Goal: Task Accomplishment & Management: Complete application form

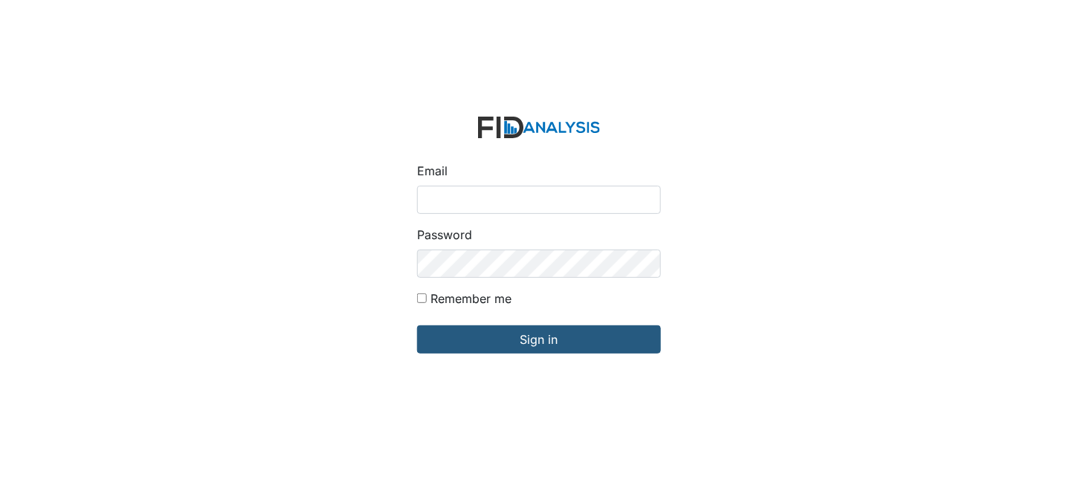
click at [467, 201] on input "Email" at bounding box center [539, 200] width 244 height 28
type input "[EMAIL_ADDRESS][DOMAIN_NAME]"
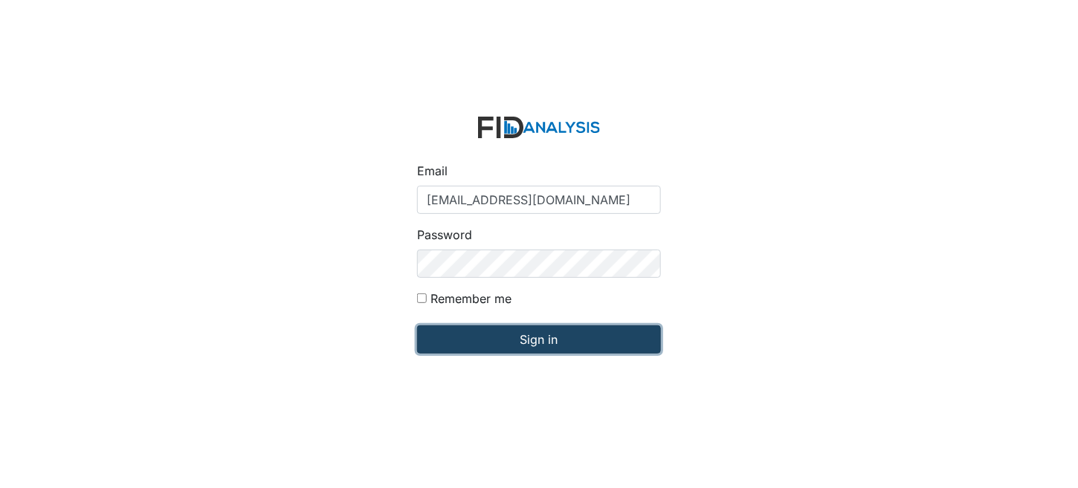
click at [581, 335] on input "Sign in" at bounding box center [539, 340] width 244 height 28
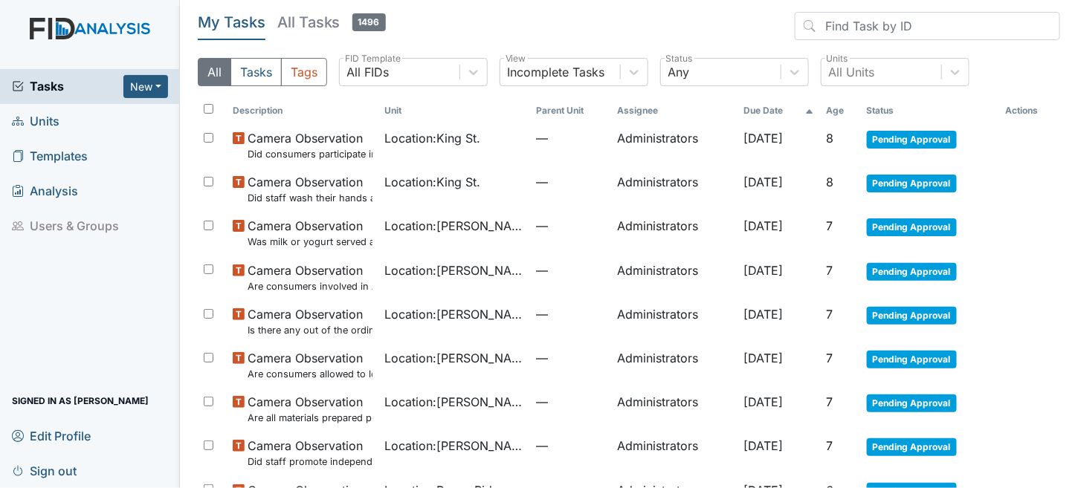
click at [57, 120] on span "Units" at bounding box center [36, 121] width 48 height 23
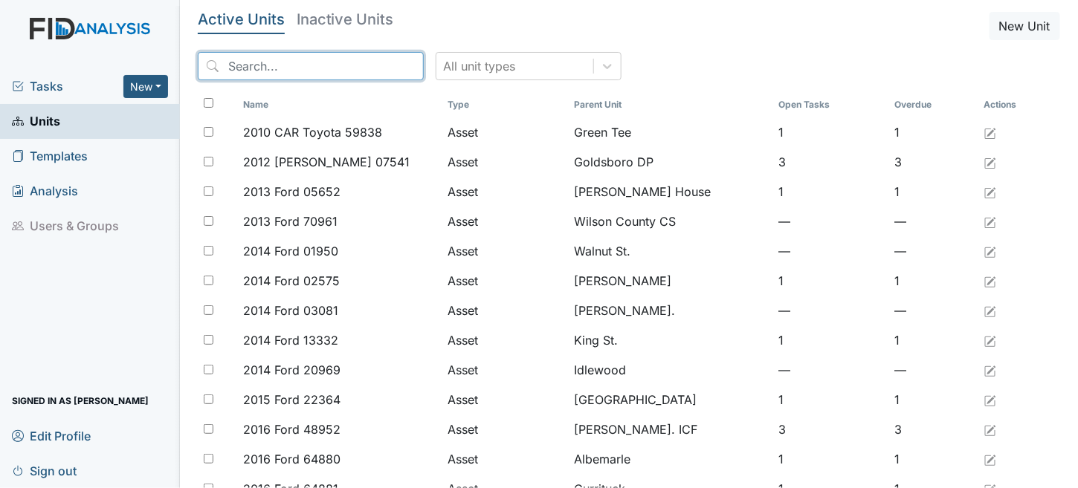
click at [262, 65] on input "search" at bounding box center [311, 66] width 226 height 28
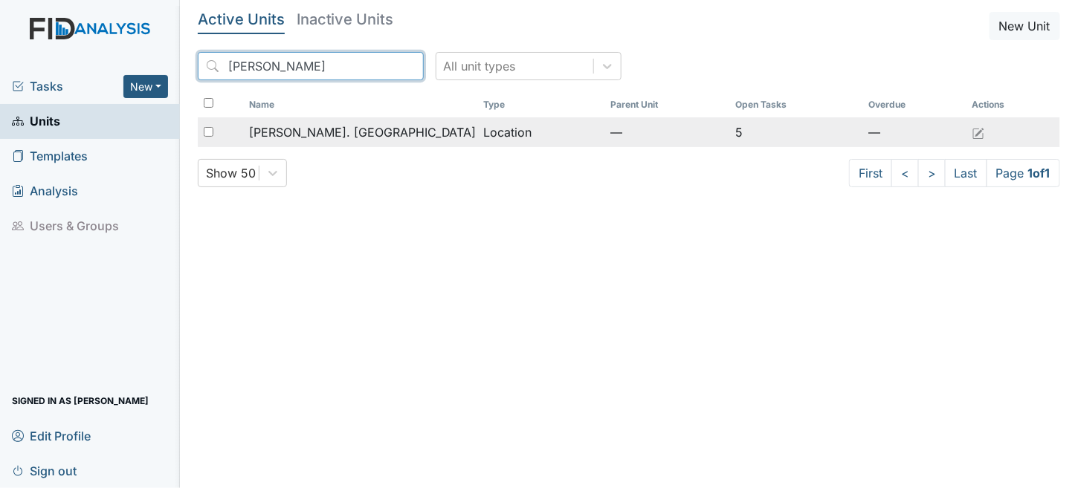
type input "[PERSON_NAME]"
click at [352, 143] on td "[PERSON_NAME]. [GEOGRAPHIC_DATA]" at bounding box center [360, 132] width 235 height 30
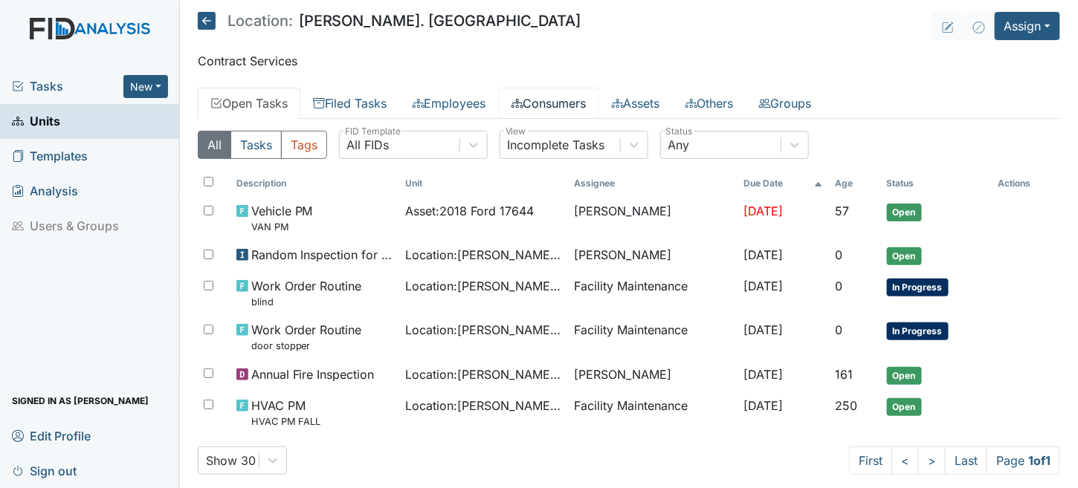
click at [564, 96] on link "Consumers" at bounding box center [549, 103] width 100 height 31
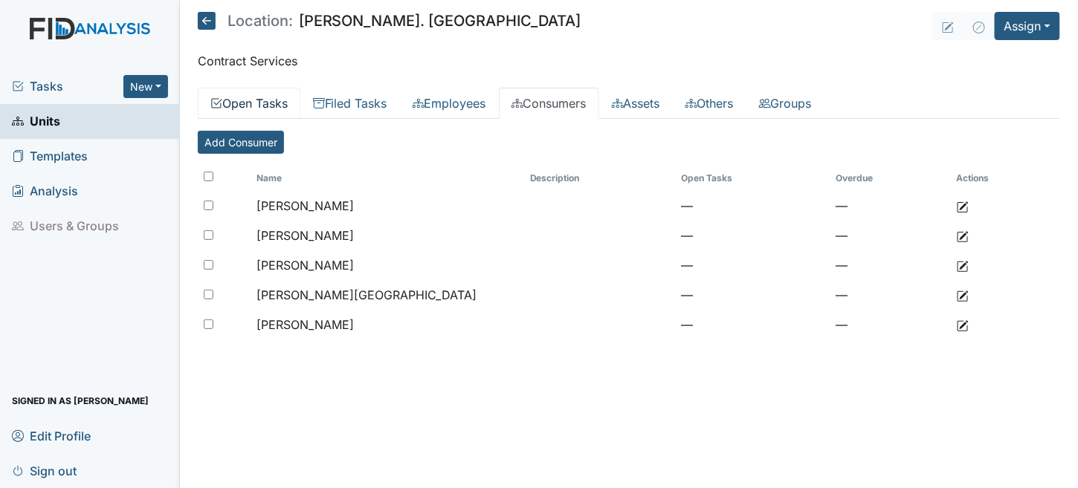
click at [248, 106] on link "Open Tasks" at bounding box center [249, 103] width 103 height 31
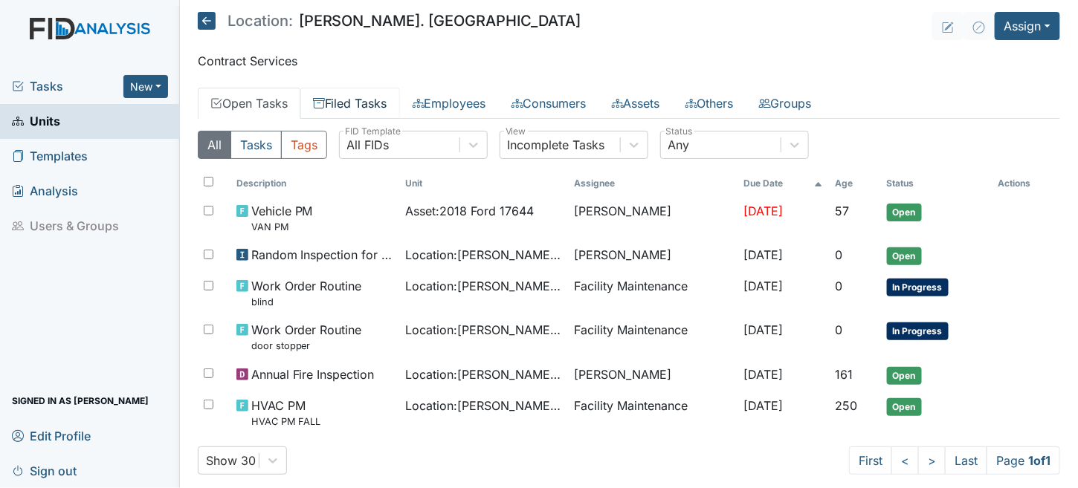
click at [393, 103] on link "Filed Tasks" at bounding box center [350, 103] width 100 height 31
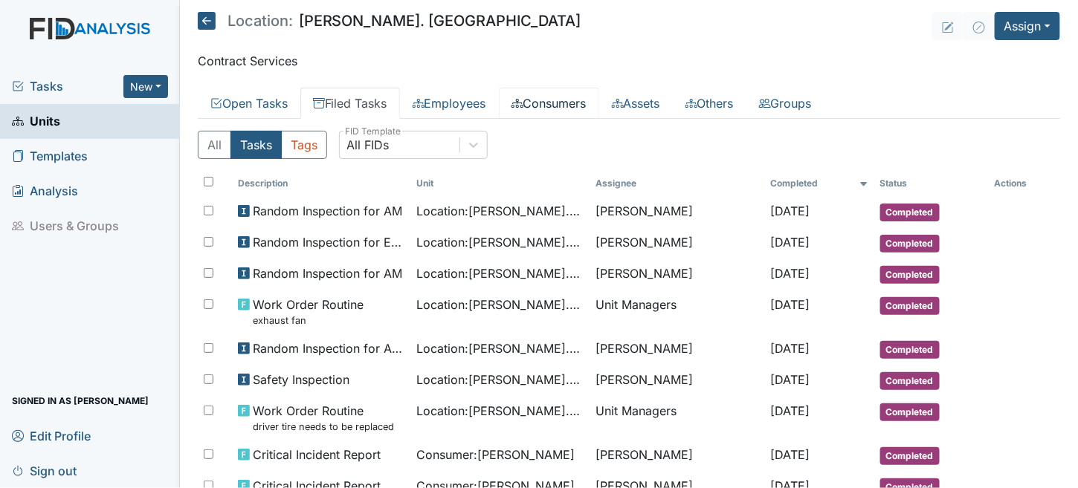
click at [561, 102] on link "Consumers" at bounding box center [549, 103] width 100 height 31
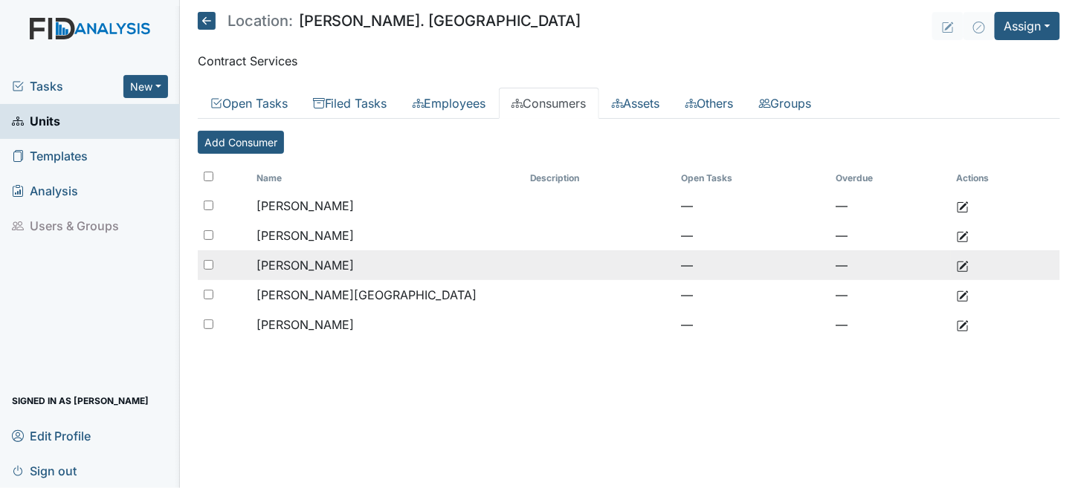
click at [297, 261] on span "[PERSON_NAME]" at bounding box center [305, 265] width 97 height 15
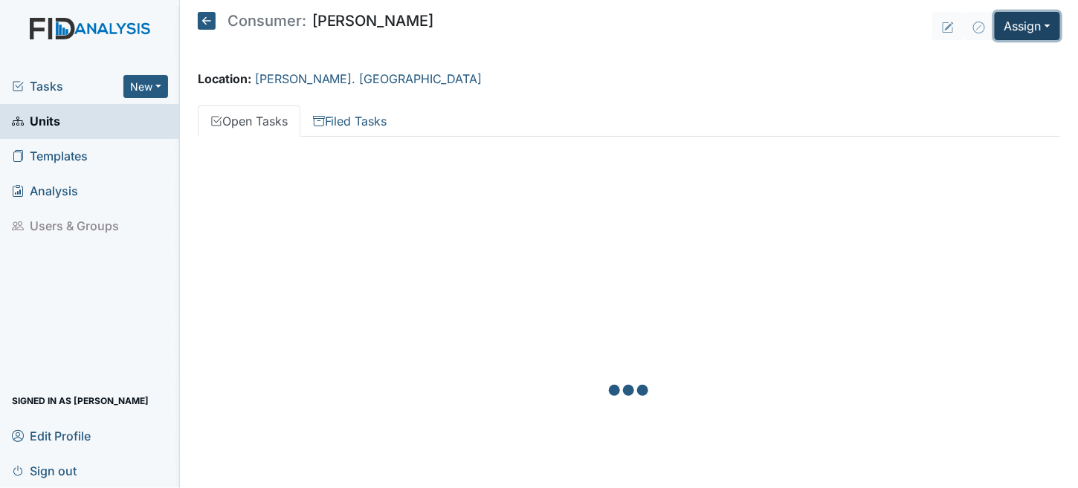
click at [1019, 28] on button "Assign" at bounding box center [1027, 26] width 65 height 28
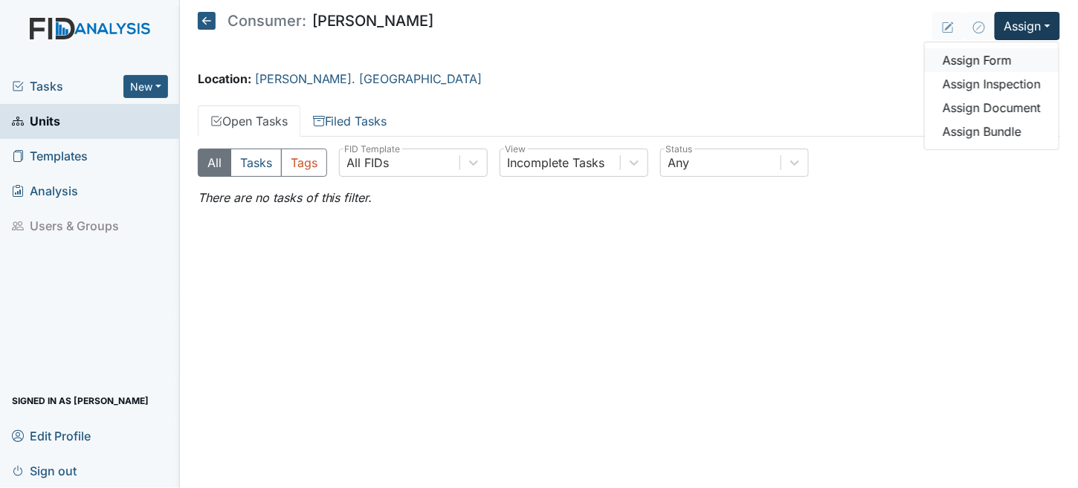
click at [988, 59] on link "Assign Form" at bounding box center [992, 60] width 134 height 24
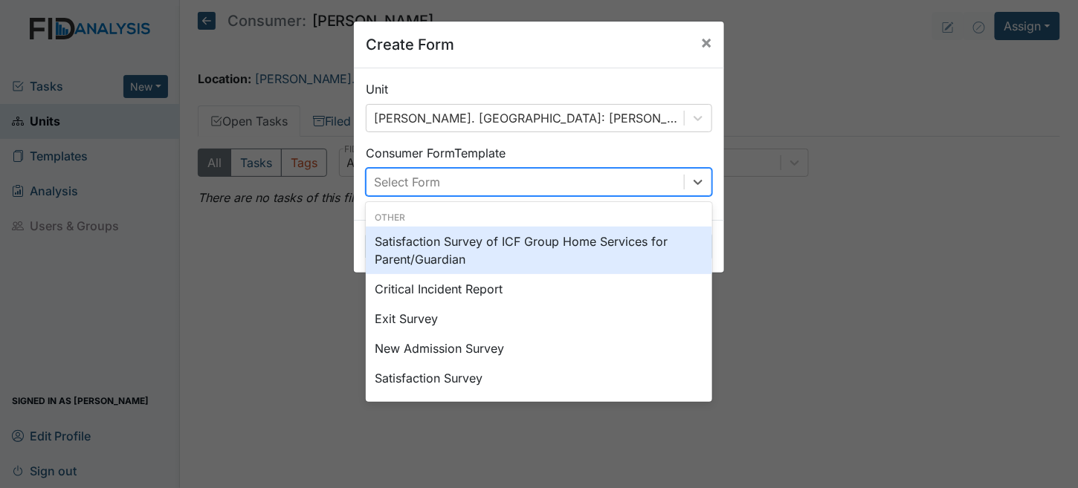
click at [539, 181] on div "Select Form" at bounding box center [525, 182] width 317 height 27
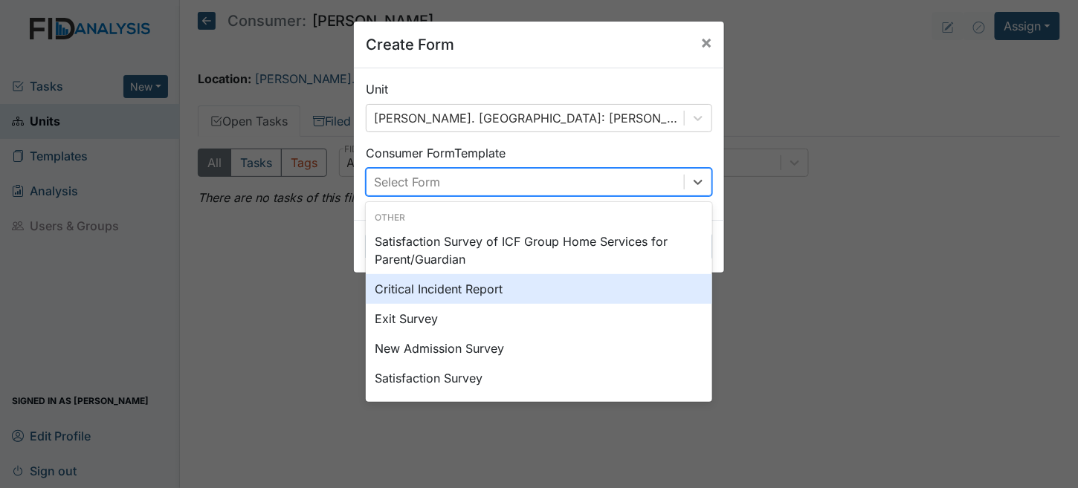
click at [485, 292] on div "Critical Incident Report" at bounding box center [539, 289] width 346 height 30
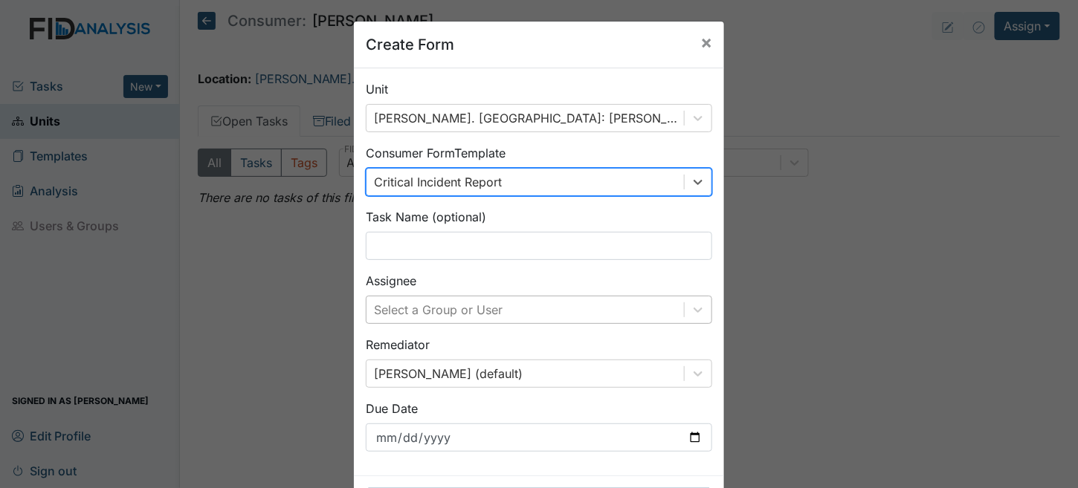
click at [430, 312] on div "Select a Group or User" at bounding box center [539, 310] width 346 height 28
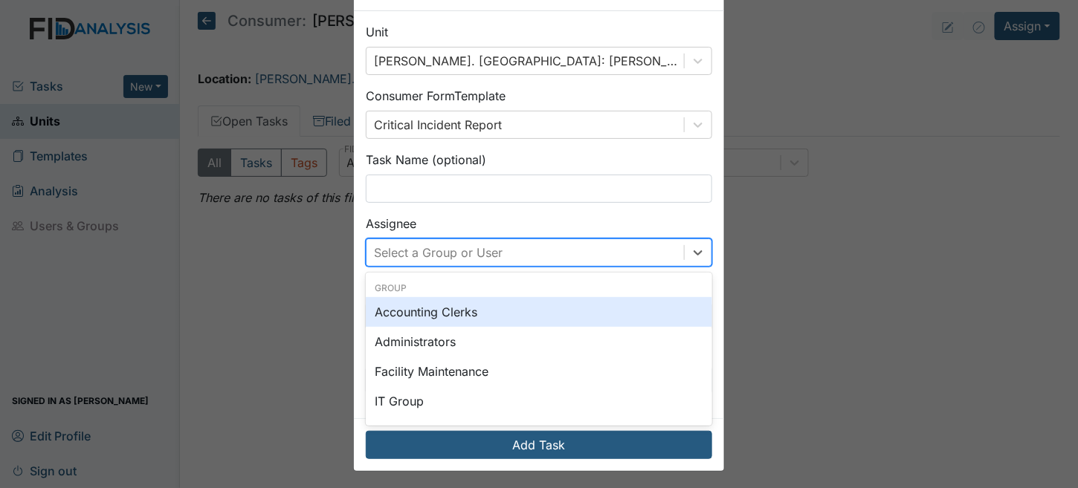
scroll to position [59, 0]
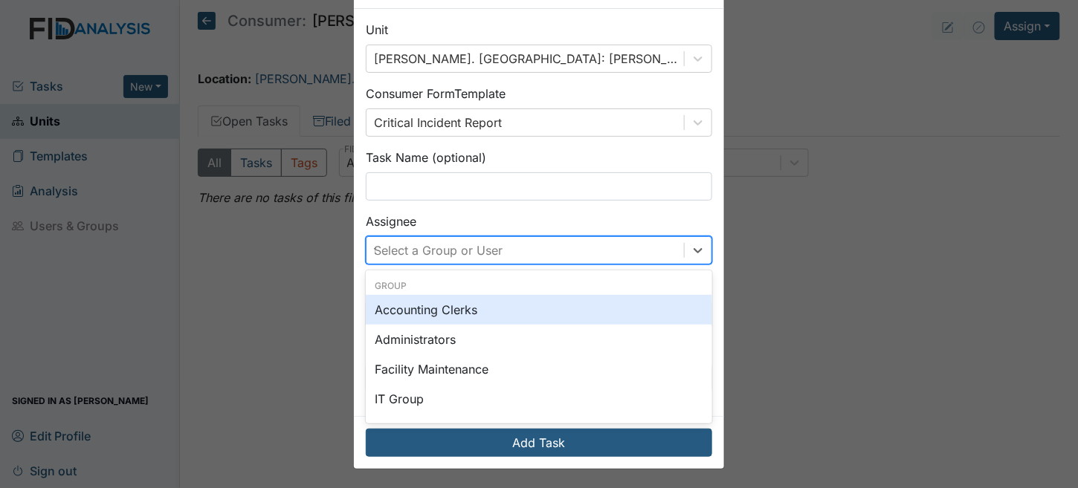
type input "tr"
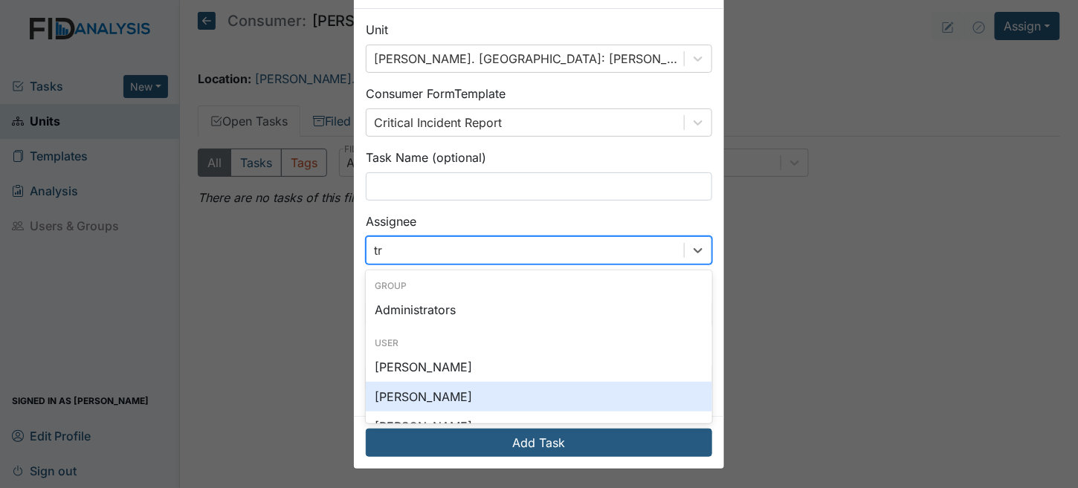
click at [430, 389] on div "[PERSON_NAME]" at bounding box center [539, 397] width 346 height 30
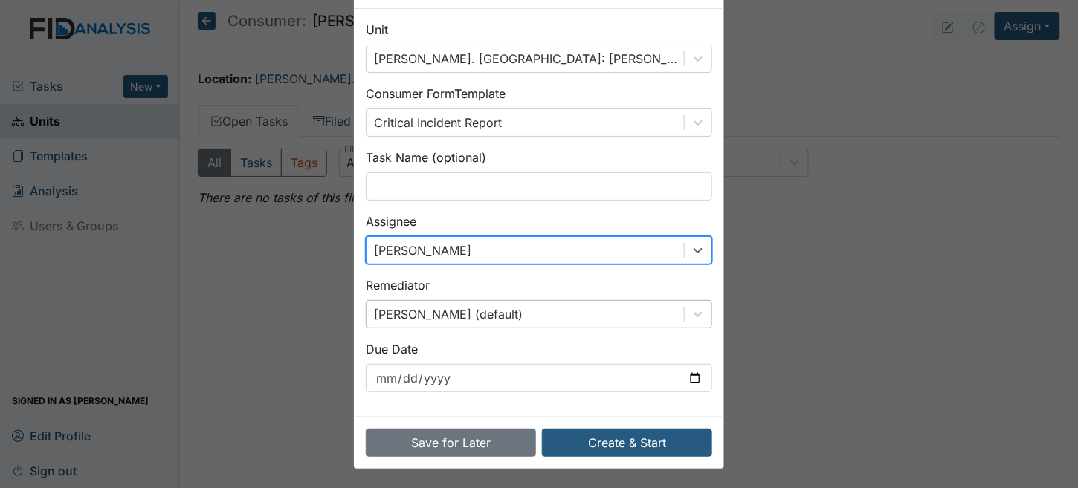
click at [421, 317] on div "Brittney Dunn (default)" at bounding box center [539, 314] width 346 height 28
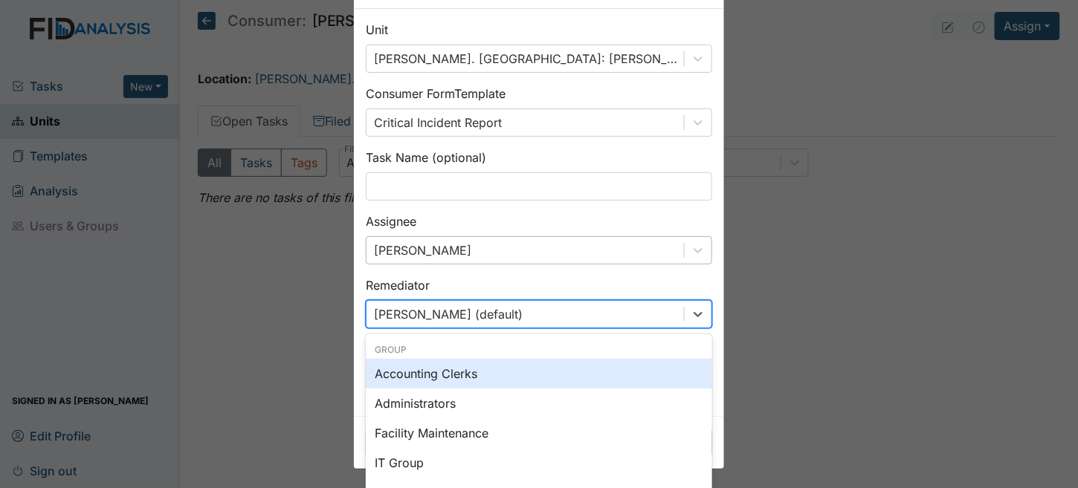
scroll to position [128, 0]
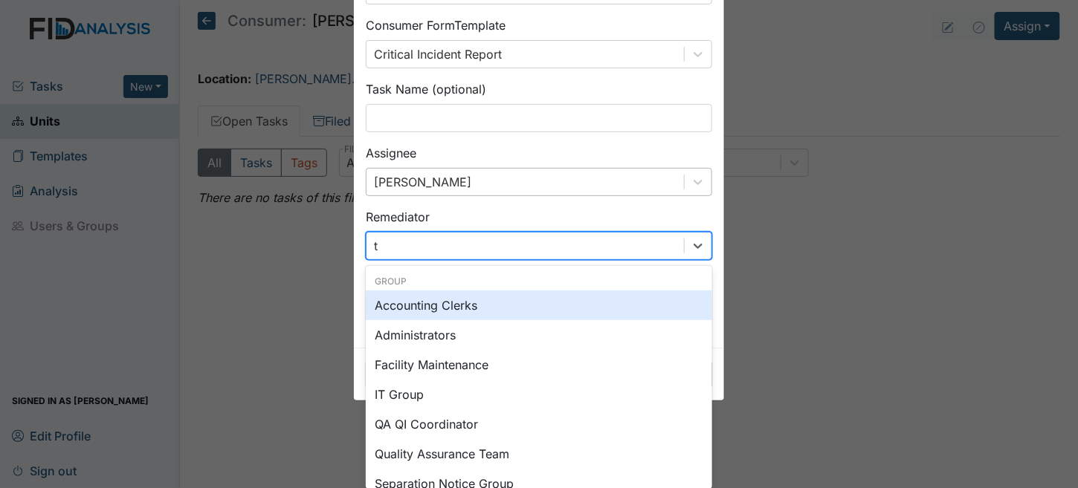
type input "tr"
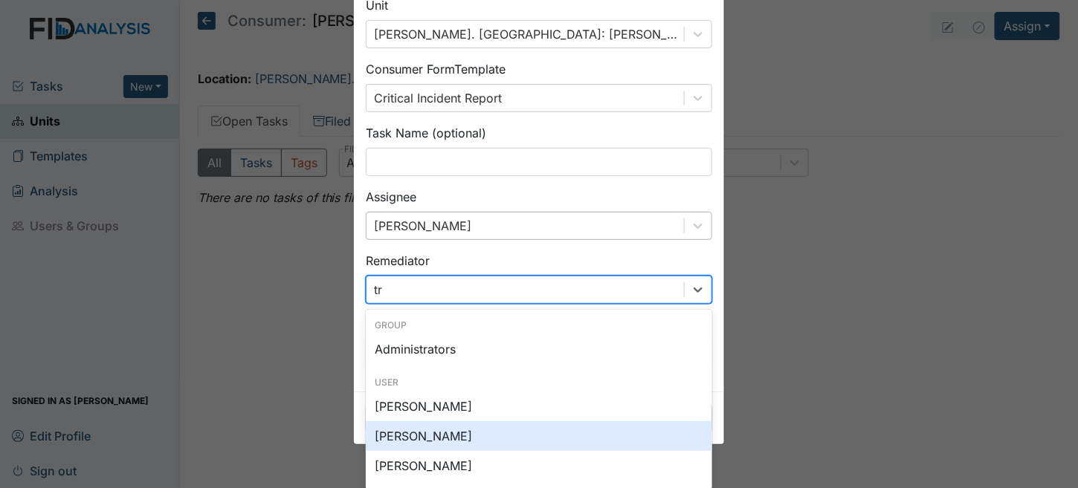
click at [404, 431] on div "[PERSON_NAME]" at bounding box center [539, 437] width 346 height 30
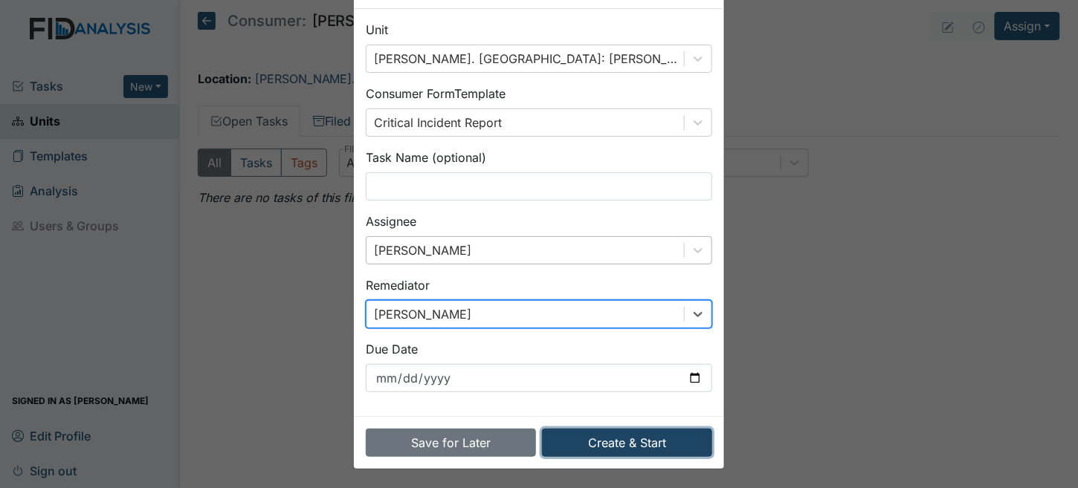
click at [630, 450] on button "Create & Start" at bounding box center [627, 443] width 170 height 28
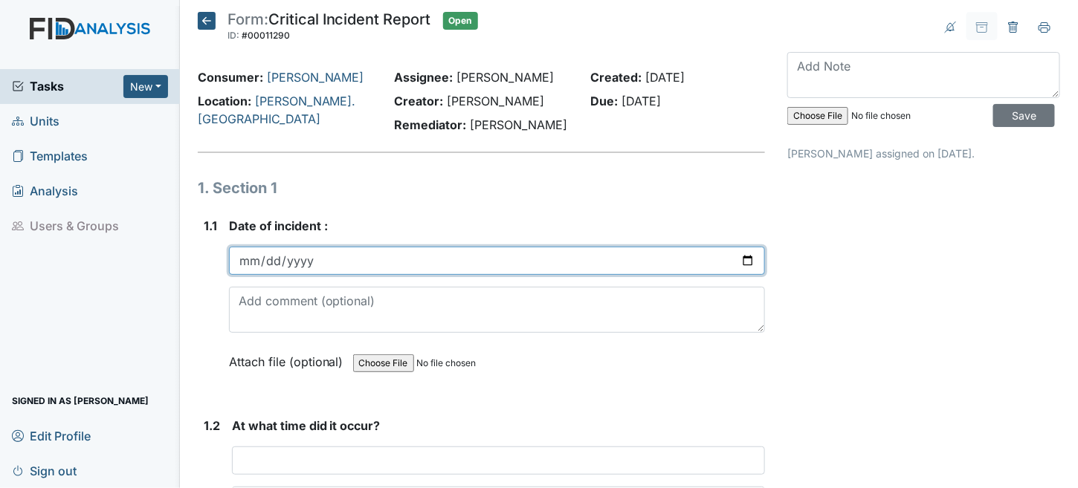
click at [251, 259] on input "date" at bounding box center [497, 261] width 537 height 28
type input "2025-07-15"
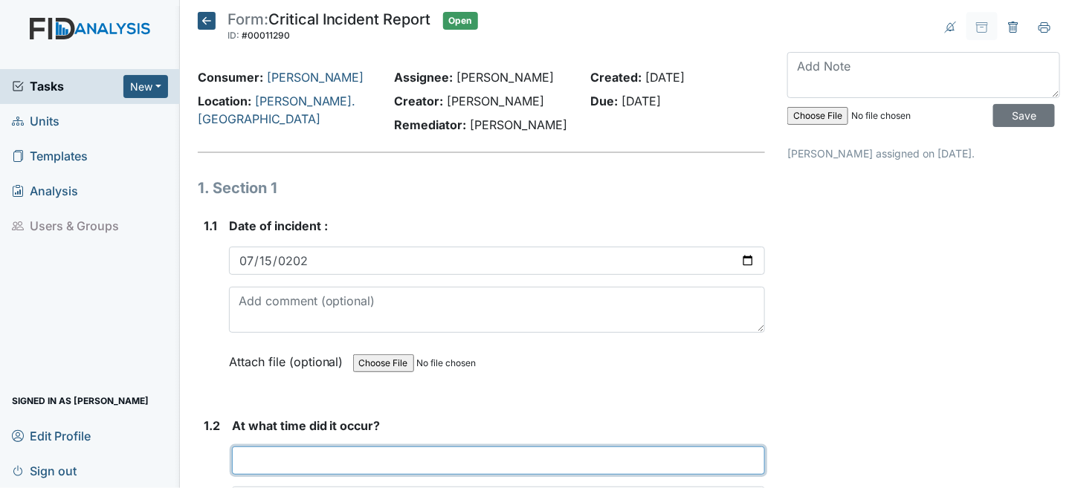
drag, startPoint x: 375, startPoint y: 457, endPoint x: 402, endPoint y: 471, distance: 30.9
click at [375, 457] on input "text" at bounding box center [499, 461] width 534 height 28
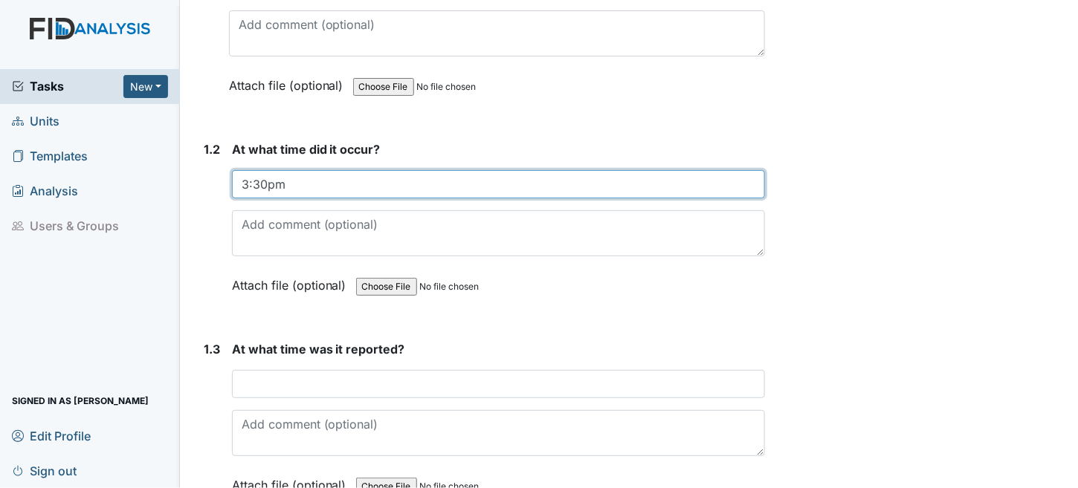
scroll to position [297, 0]
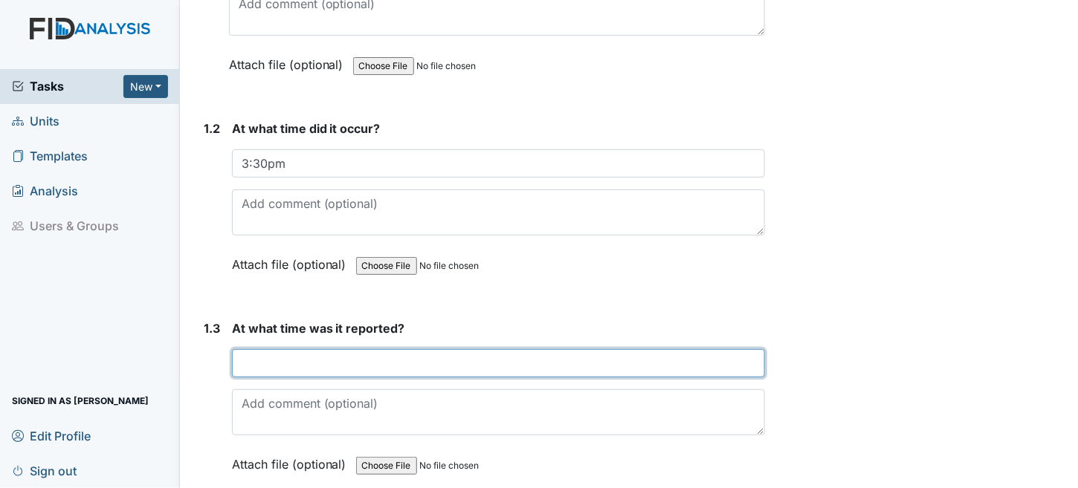
click at [260, 359] on input "text" at bounding box center [499, 363] width 534 height 28
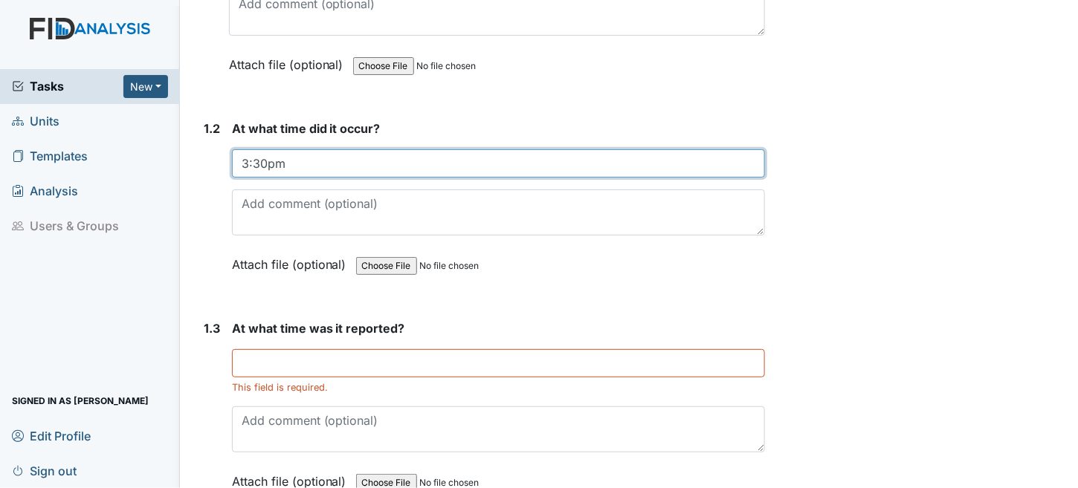
drag, startPoint x: 290, startPoint y: 159, endPoint x: 312, endPoint y: 152, distance: 22.6
click at [19, 152] on div "Tasks New Form Inspection Document Bundle Units Templates Analysis Users & Grou…" at bounding box center [539, 244] width 1078 height 488
type input "3:40pm"
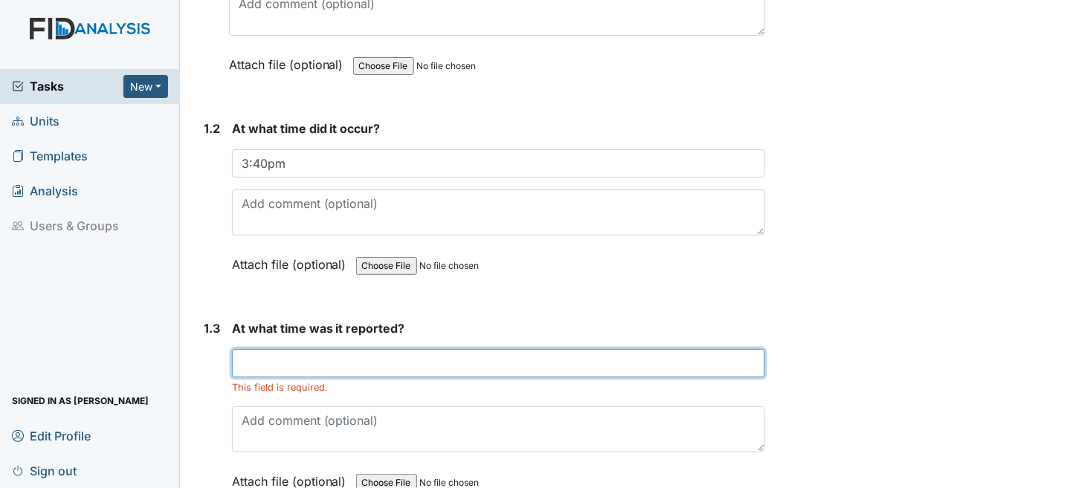
click at [272, 361] on input "text" at bounding box center [499, 363] width 534 height 28
type input "3:40pm"
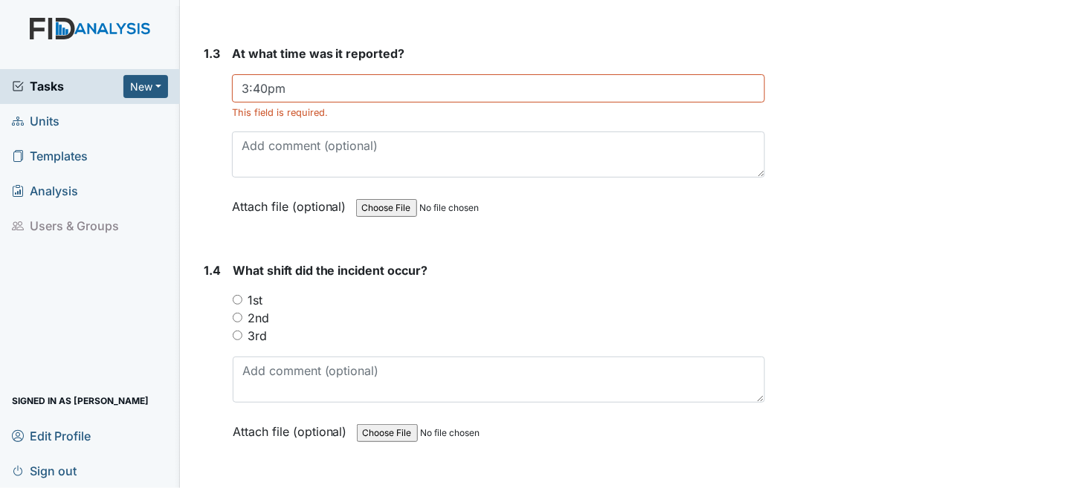
scroll to position [595, 0]
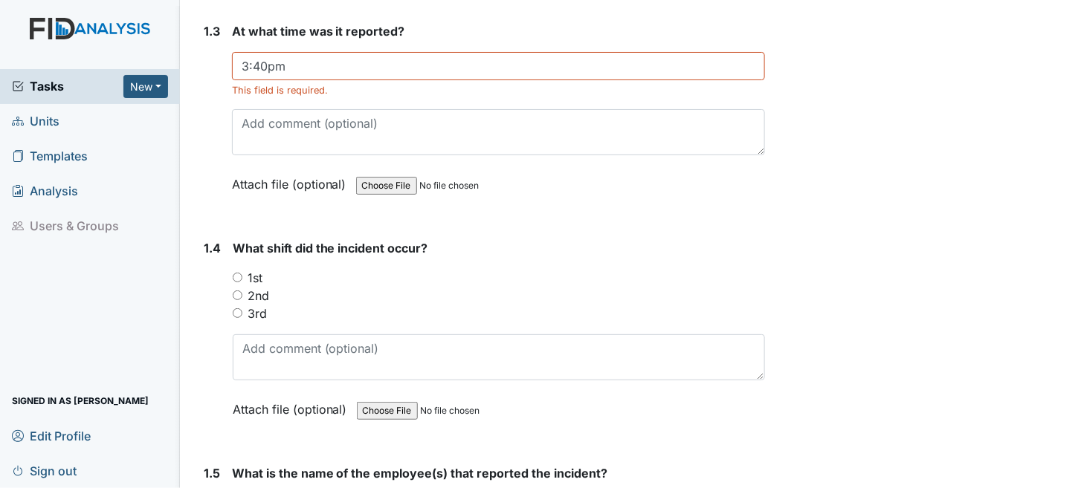
click at [236, 291] on input "2nd" at bounding box center [238, 296] width 10 height 10
radio input "true"
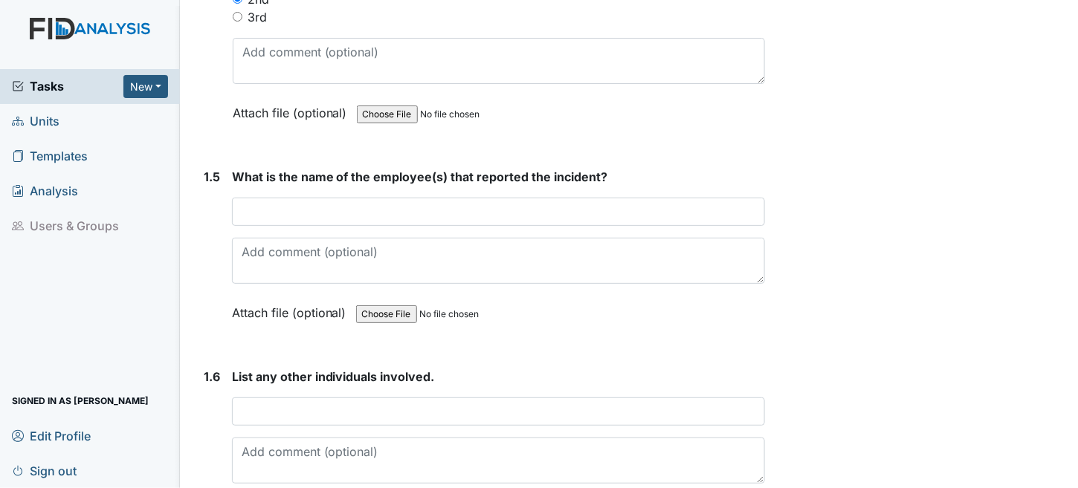
scroll to position [892, 0]
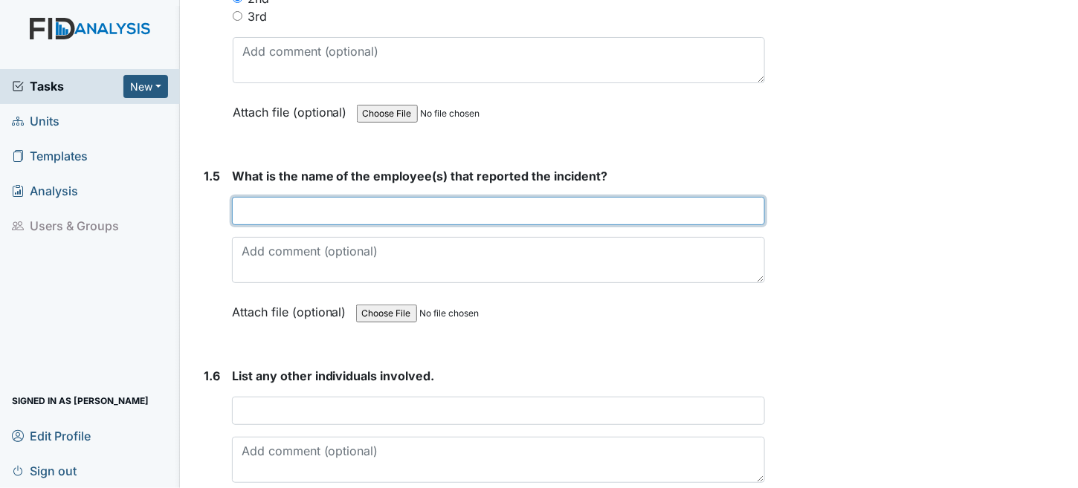
click at [400, 210] on input "text" at bounding box center [499, 211] width 534 height 28
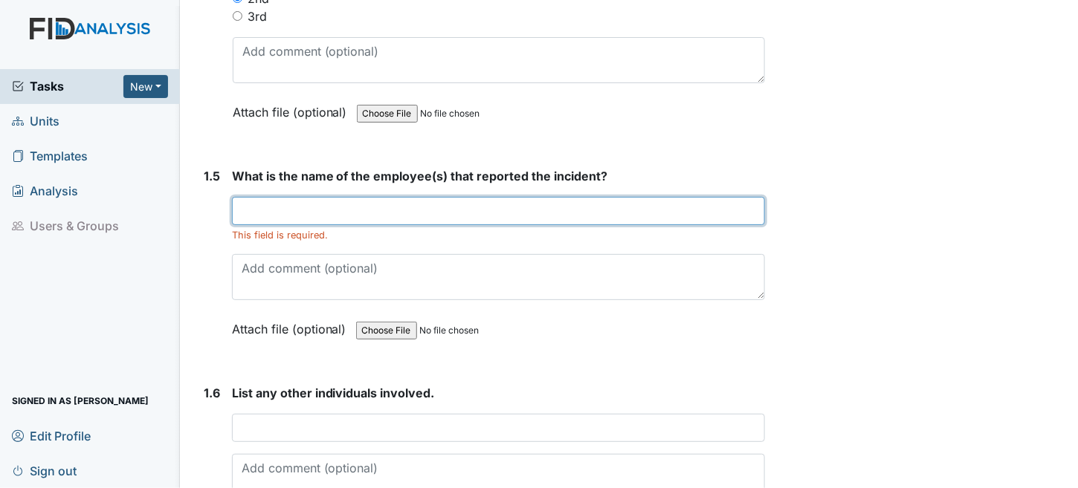
click at [274, 197] on input "text" at bounding box center [499, 211] width 534 height 28
type input "[PERSON_NAME]"
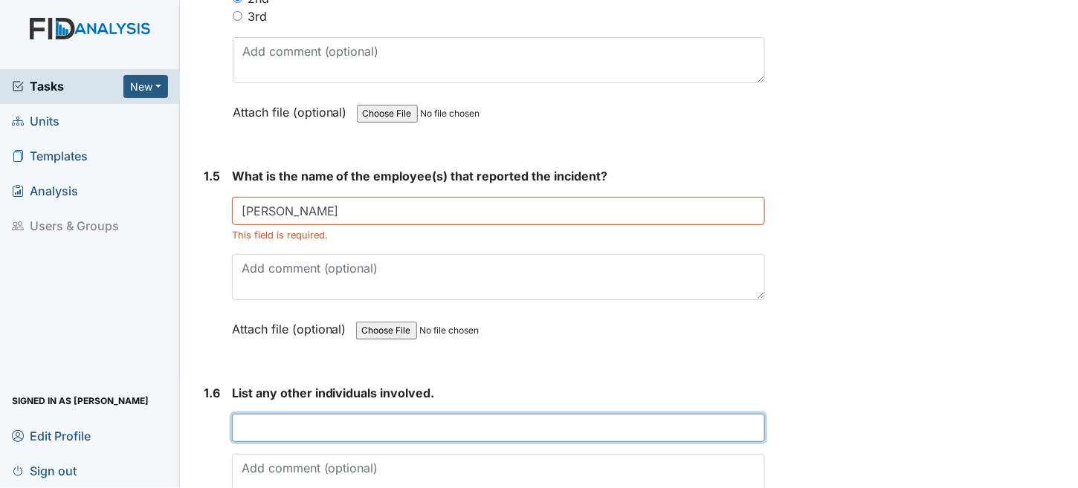
click at [434, 414] on input "text" at bounding box center [499, 428] width 534 height 28
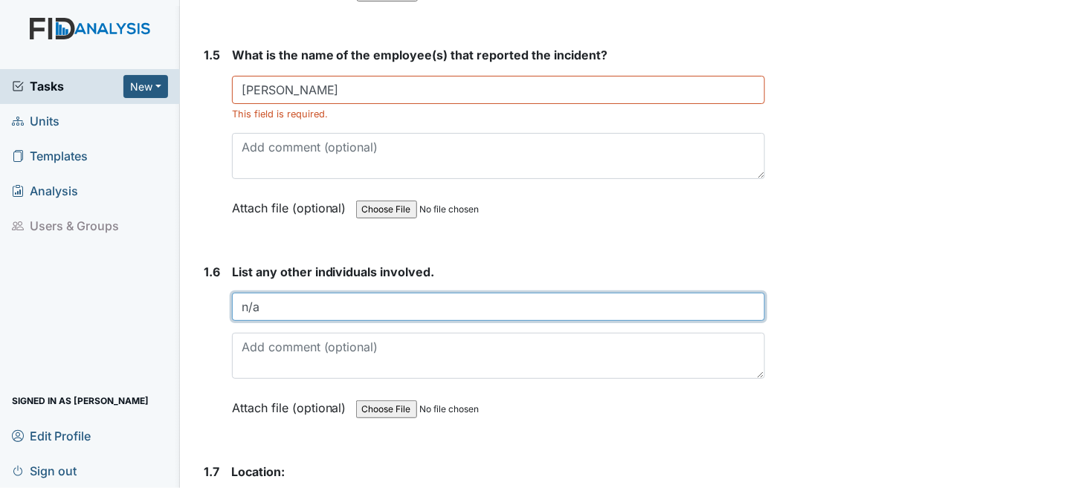
scroll to position [1338, 0]
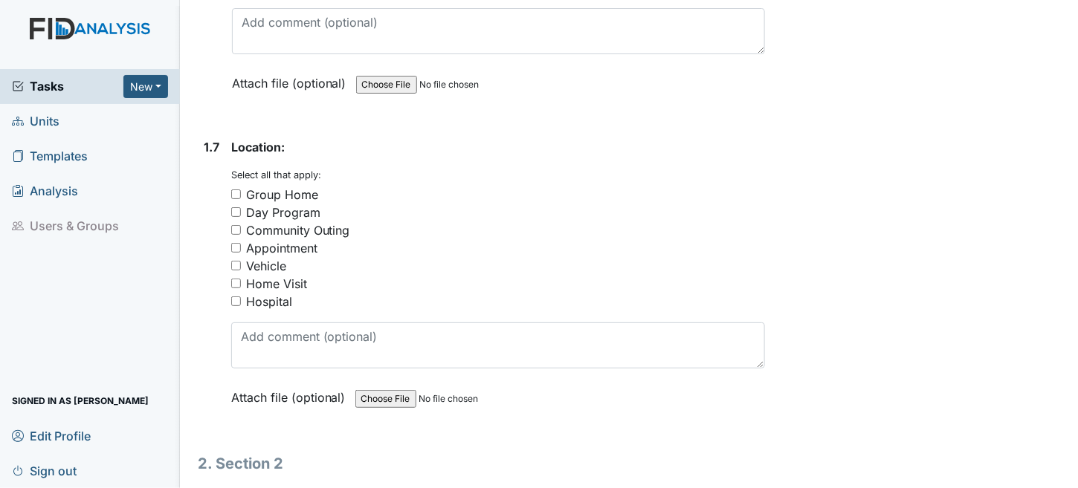
type input "n/a"
click at [242, 187] on div "Group Home" at bounding box center [498, 195] width 535 height 18
click at [233, 190] on input "Group Home" at bounding box center [236, 195] width 10 height 10
checkbox input "true"
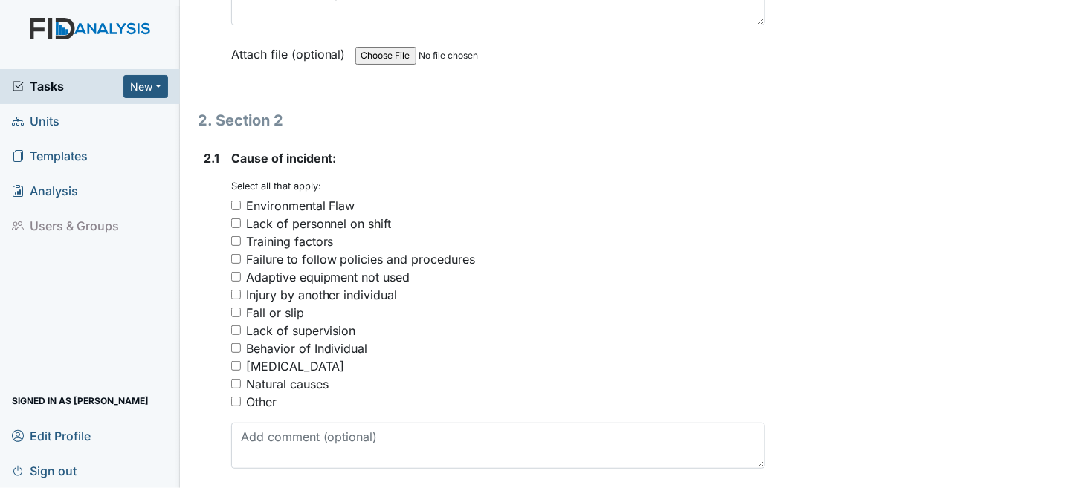
scroll to position [1710, 0]
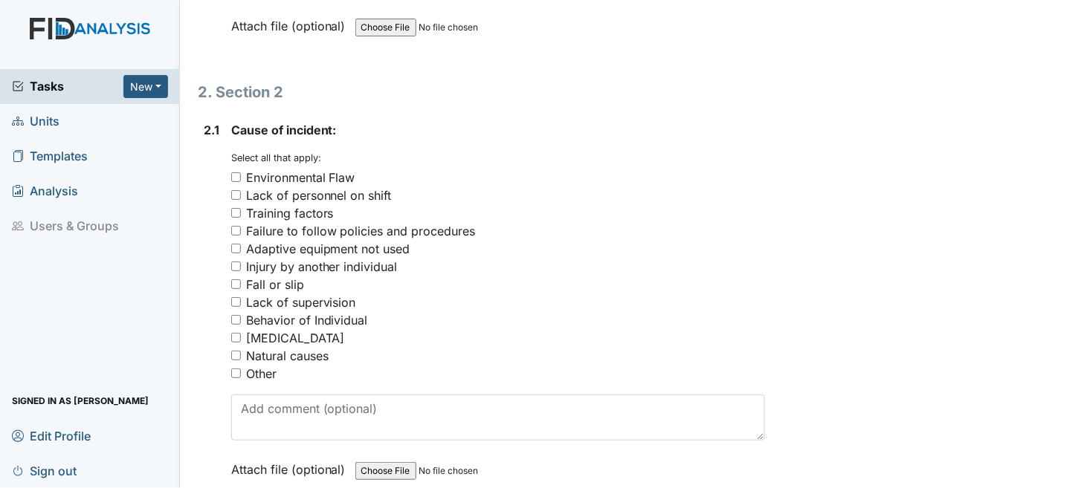
click at [267, 314] on div "Behavior of Individual" at bounding box center [307, 321] width 122 height 18
click at [241, 315] on input "Behavior of Individual" at bounding box center [236, 320] width 10 height 10
checkbox input "true"
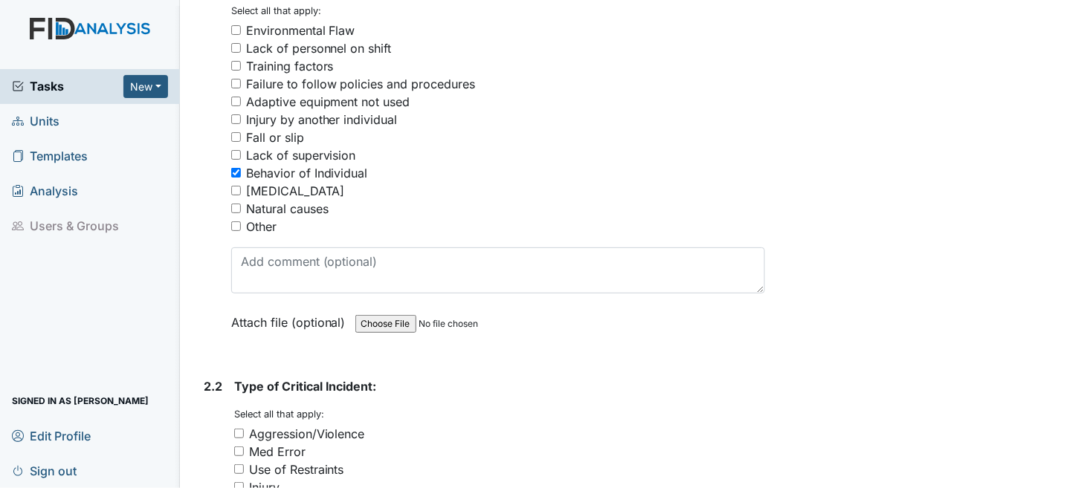
scroll to position [2007, 0]
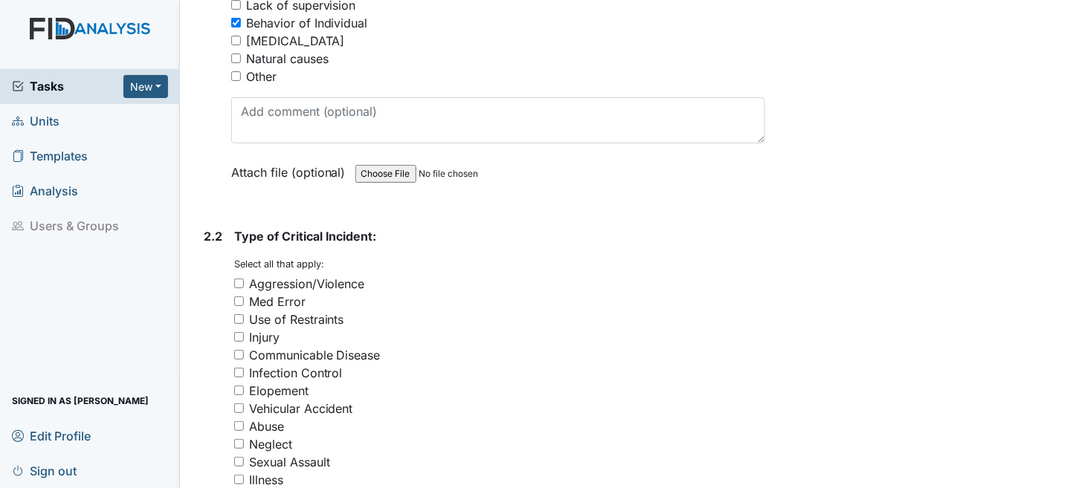
click at [236, 279] on input "Aggression/Violence" at bounding box center [239, 284] width 10 height 10
checkbox input "true"
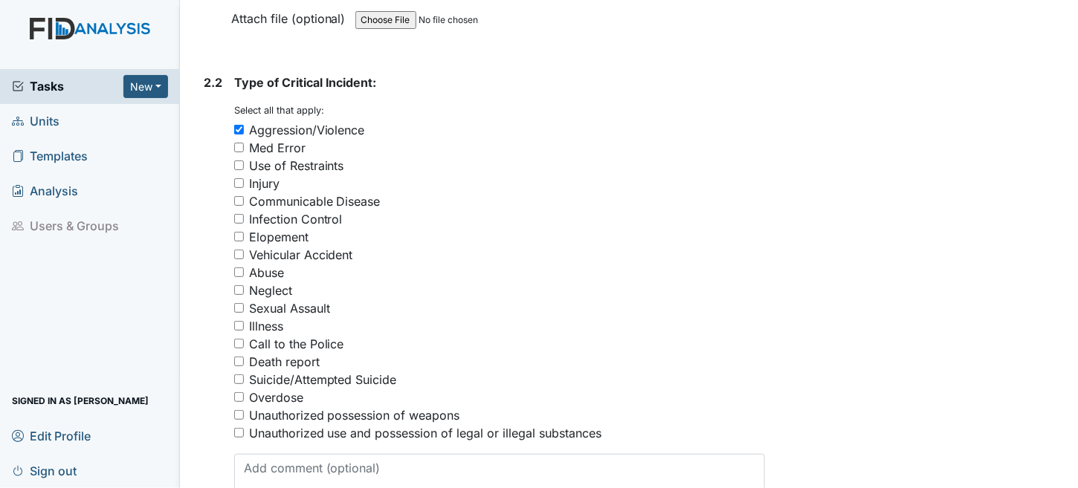
scroll to position [2454, 0]
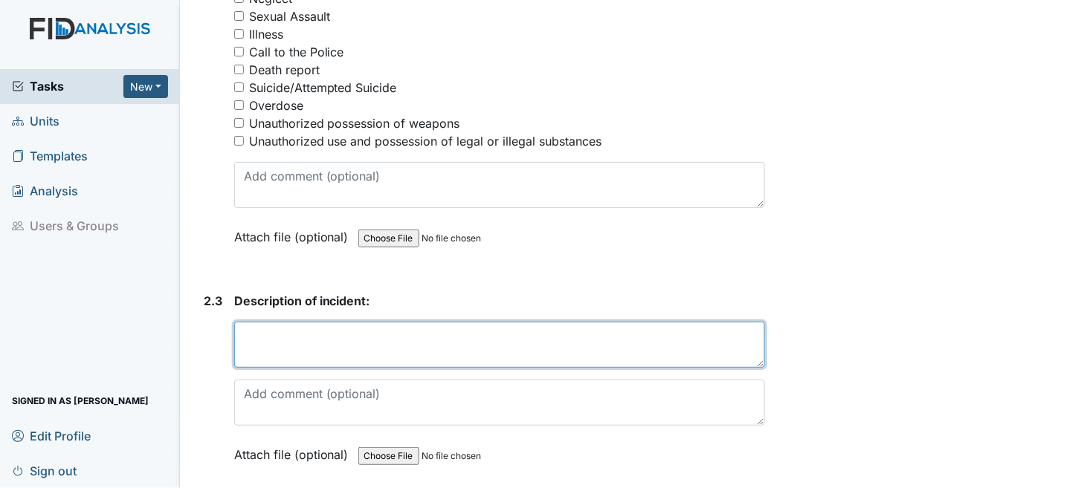
click at [370, 342] on textarea at bounding box center [500, 345] width 532 height 46
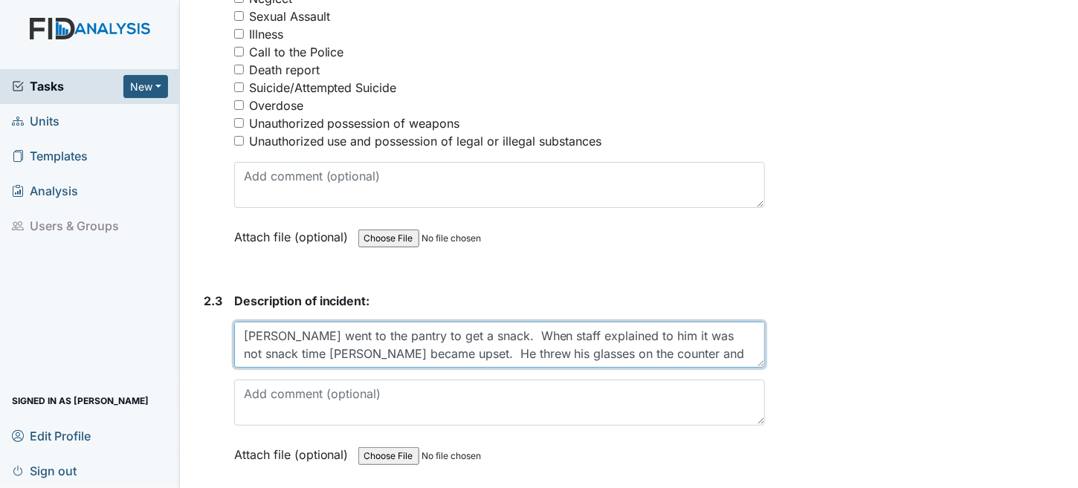
scroll to position [11, 0]
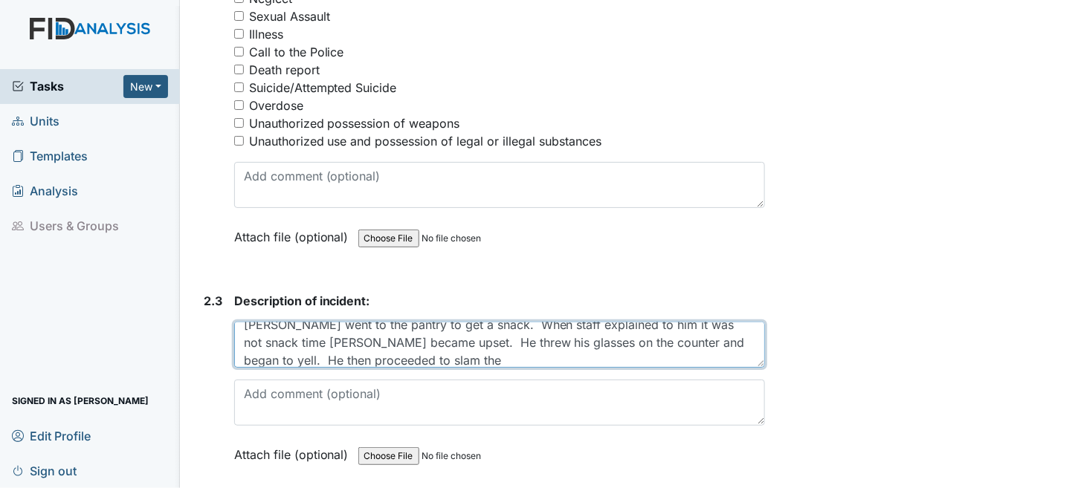
click at [407, 349] on textarea "Tyler went to the pantry to get a snack. When staff explained to him it was not…" at bounding box center [500, 345] width 532 height 46
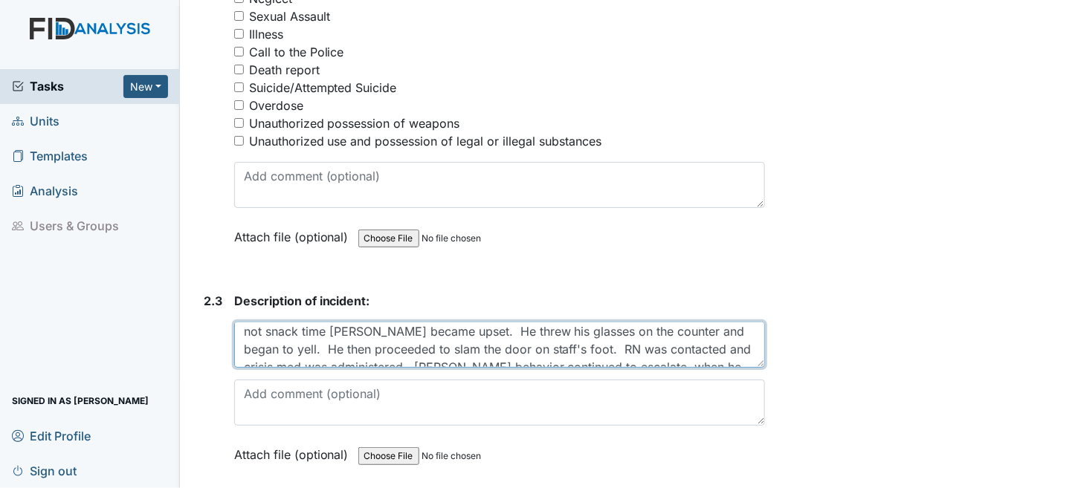
scroll to position [0, 0]
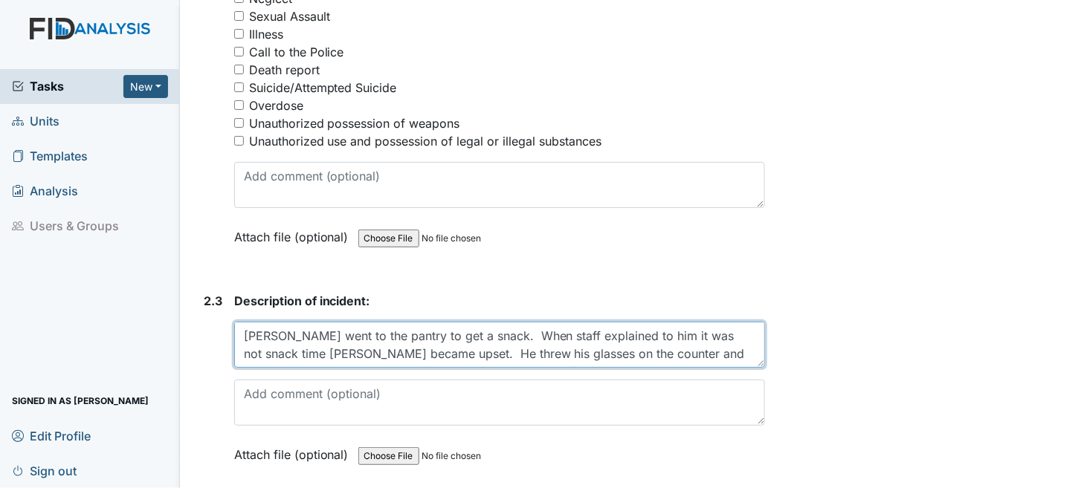
click at [694, 341] on textarea "Tyler went to the pantry to get a snack. When staff explained to him it was not…" at bounding box center [500, 345] width 532 height 46
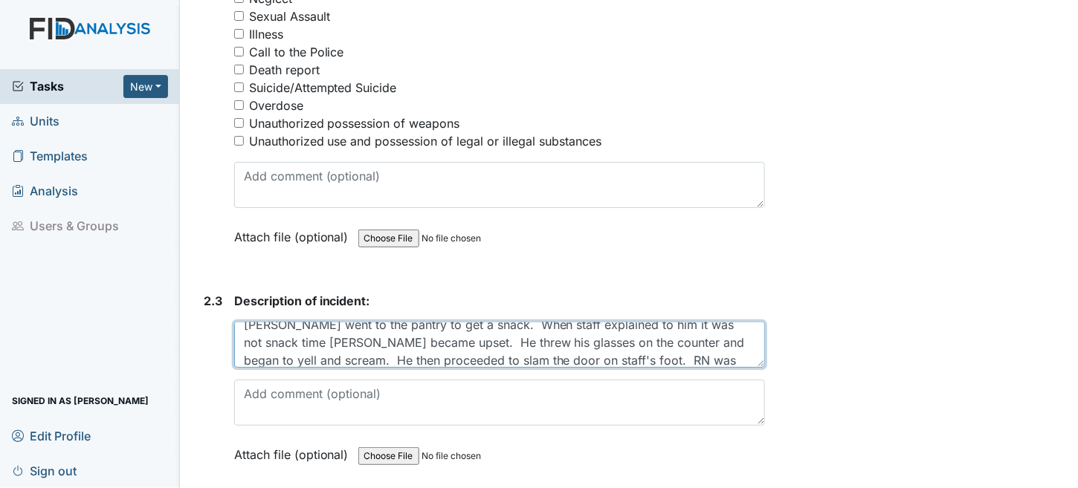
click at [471, 351] on textarea "Tyler went to the pantry to get a snack. When staff explained to him it was not…" at bounding box center [500, 345] width 532 height 46
click at [481, 349] on textarea "Tyler went to the pantry to get a snack. When staff explained to him it was not…" at bounding box center [500, 345] width 532 height 46
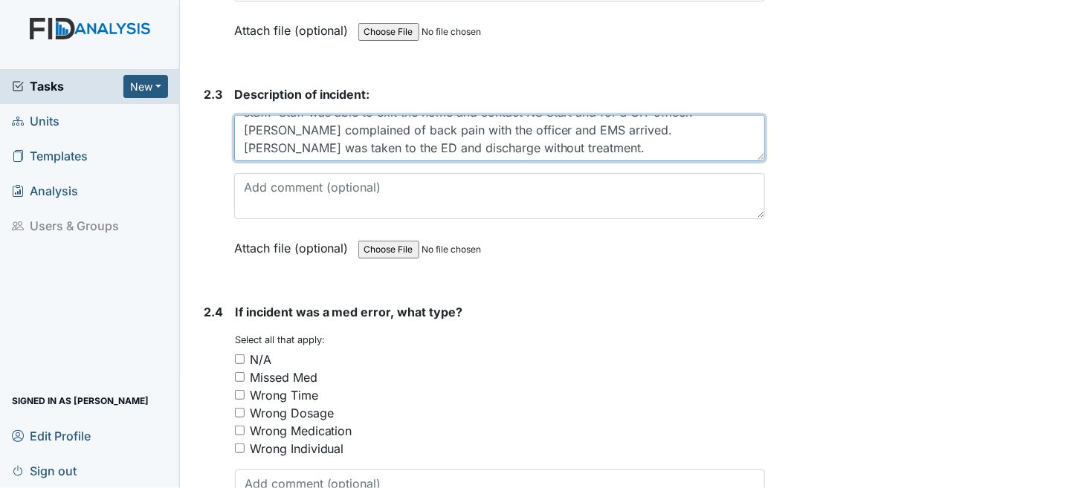
scroll to position [2677, 0]
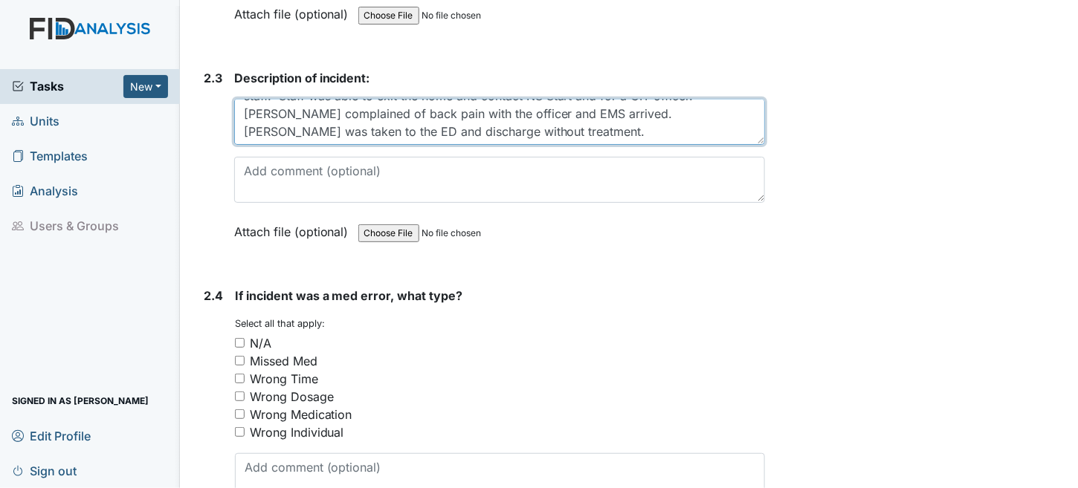
type textarea "[PERSON_NAME] went to the pantry to get a snack. When staff explained to him it…"
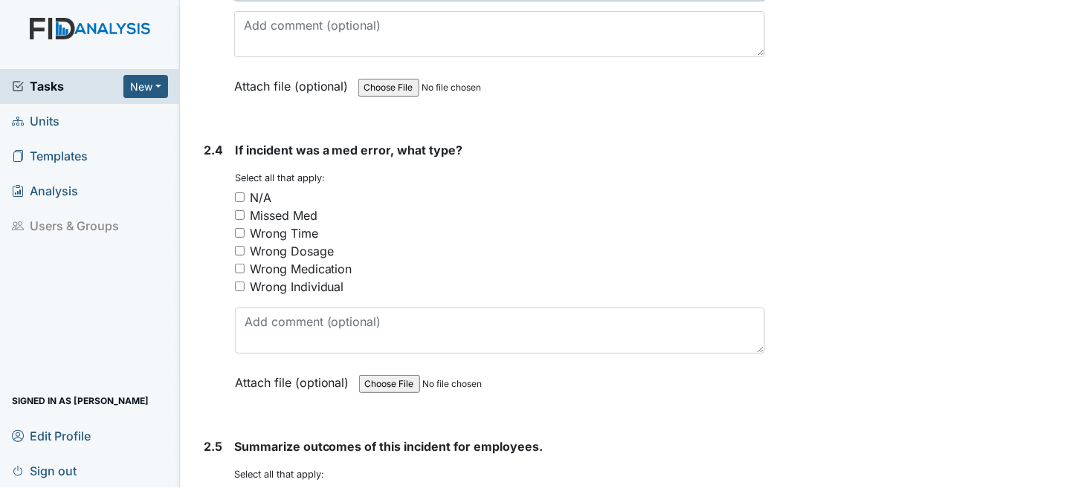
scroll to position [2825, 0]
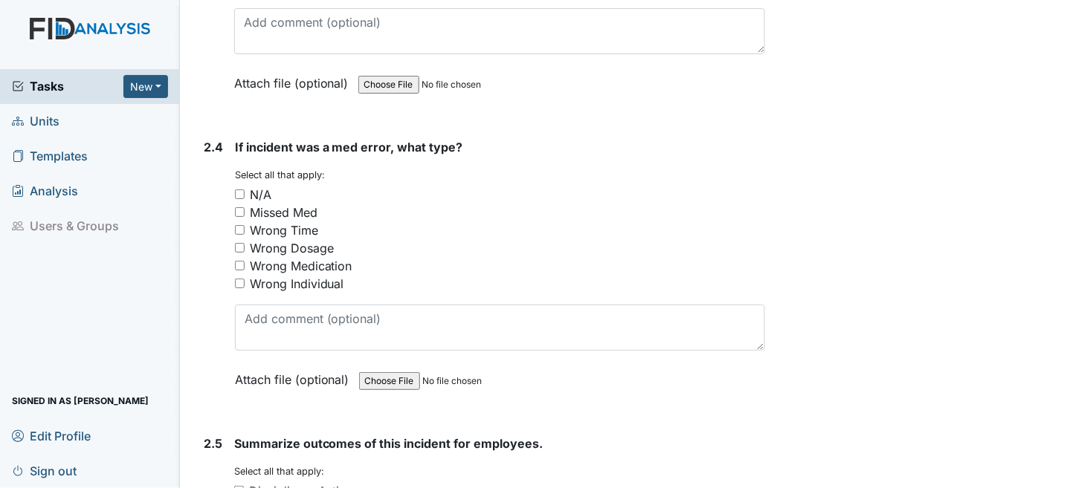
click at [237, 190] on input "N/A" at bounding box center [240, 195] width 10 height 10
checkbox input "true"
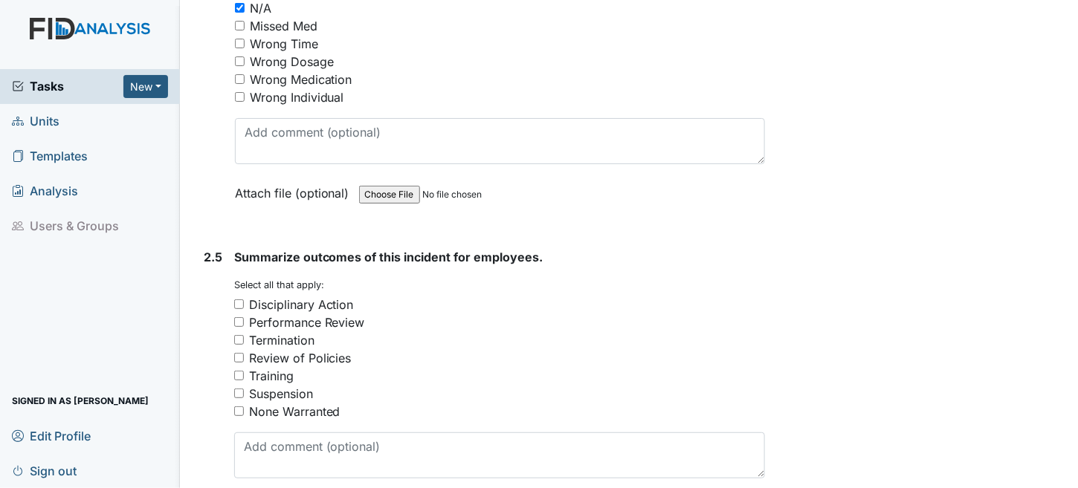
scroll to position [3123, 0]
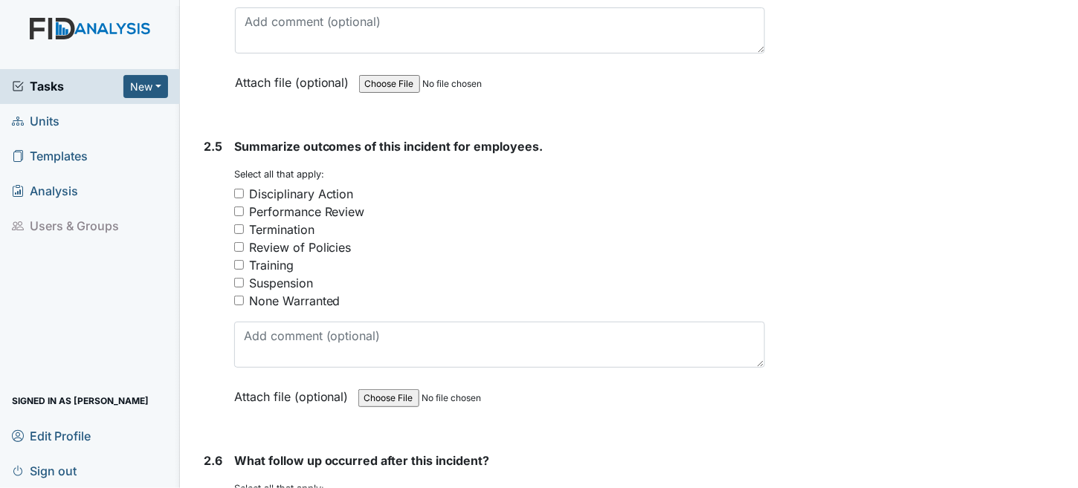
click at [240, 296] on input "None Warranted" at bounding box center [239, 301] width 10 height 10
checkbox input "true"
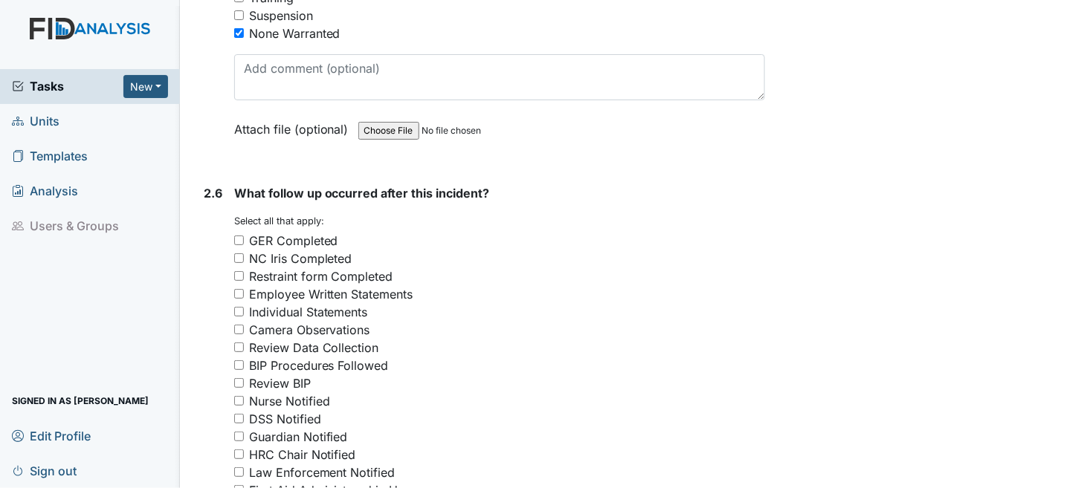
scroll to position [3420, 0]
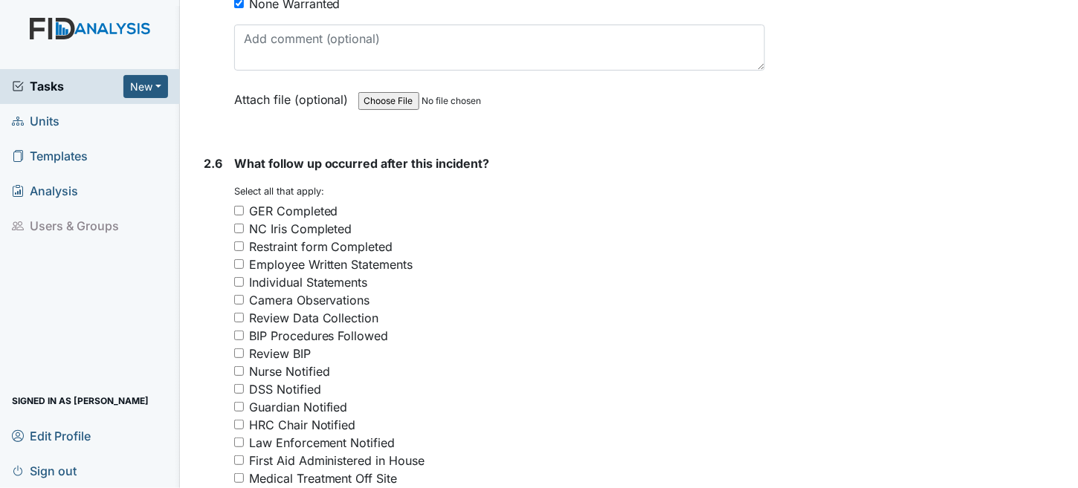
click at [236, 206] on input "GER Completed" at bounding box center [239, 211] width 10 height 10
checkbox input "true"
click at [242, 224] on input "NC Iris Completed" at bounding box center [239, 229] width 10 height 10
checkbox input "true"
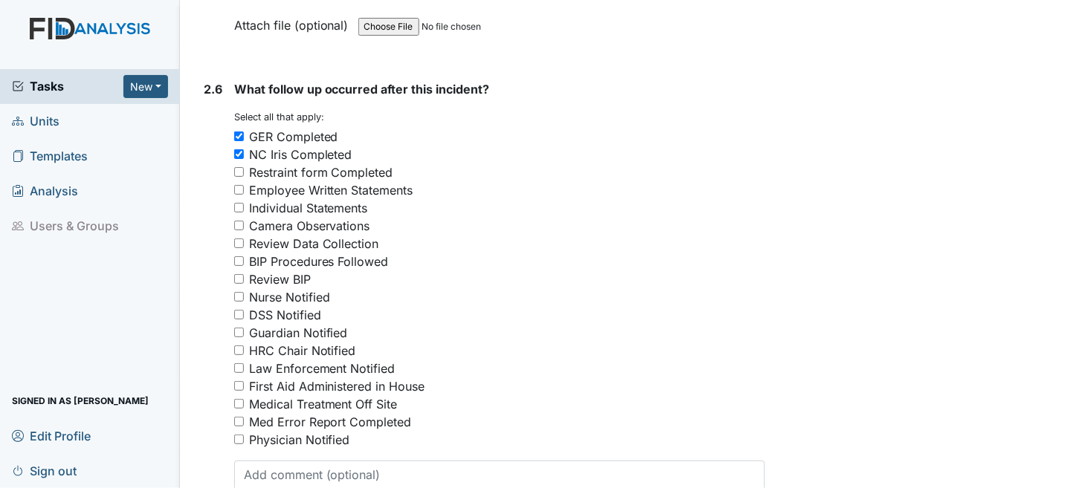
click at [238, 292] on input "Nurse Notified" at bounding box center [239, 297] width 10 height 10
checkbox input "true"
click at [236, 328] on input "Guardian Notified" at bounding box center [239, 333] width 10 height 10
checkbox input "true"
click at [238, 399] on input "Medical Treatment Off Site" at bounding box center [239, 404] width 10 height 10
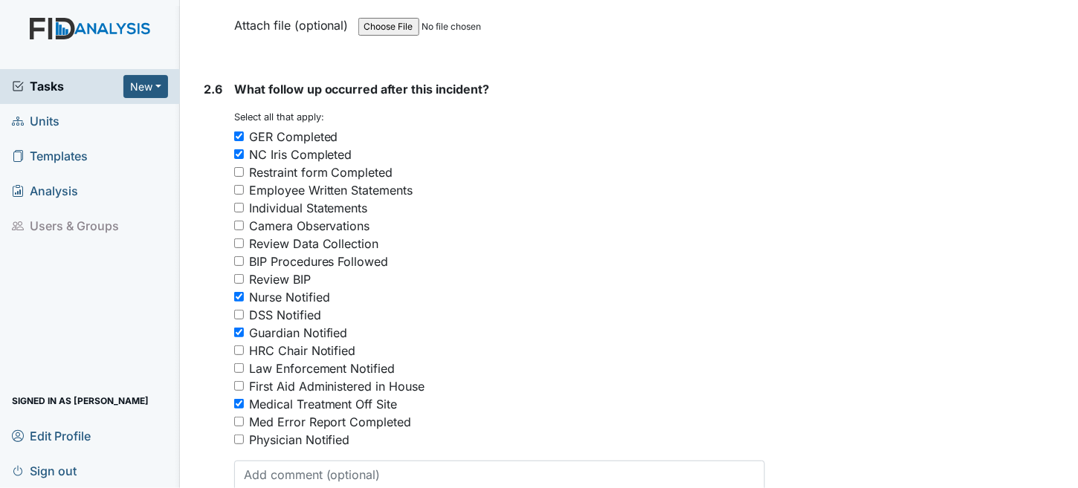
click at [238, 399] on input "Medical Treatment Off Site" at bounding box center [239, 404] width 10 height 10
checkbox input "true"
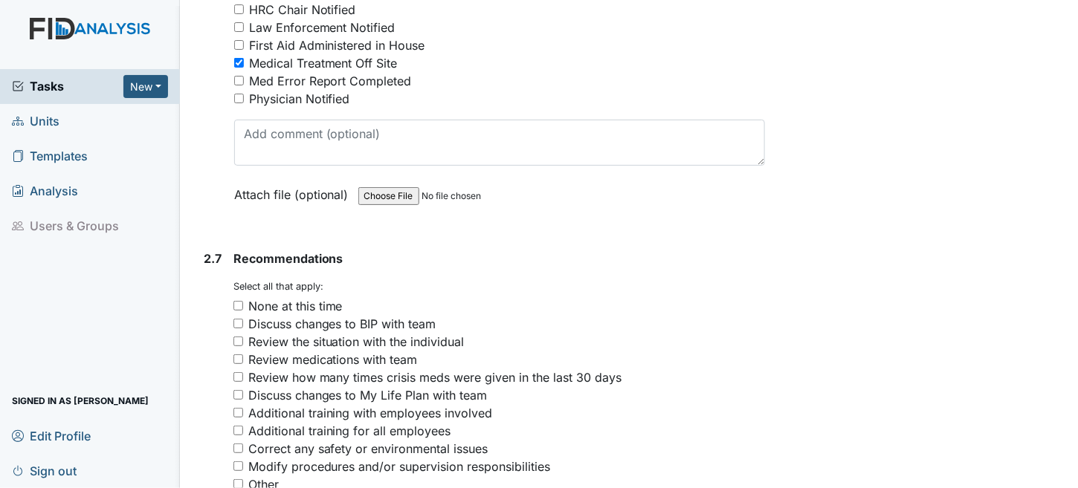
scroll to position [3866, 0]
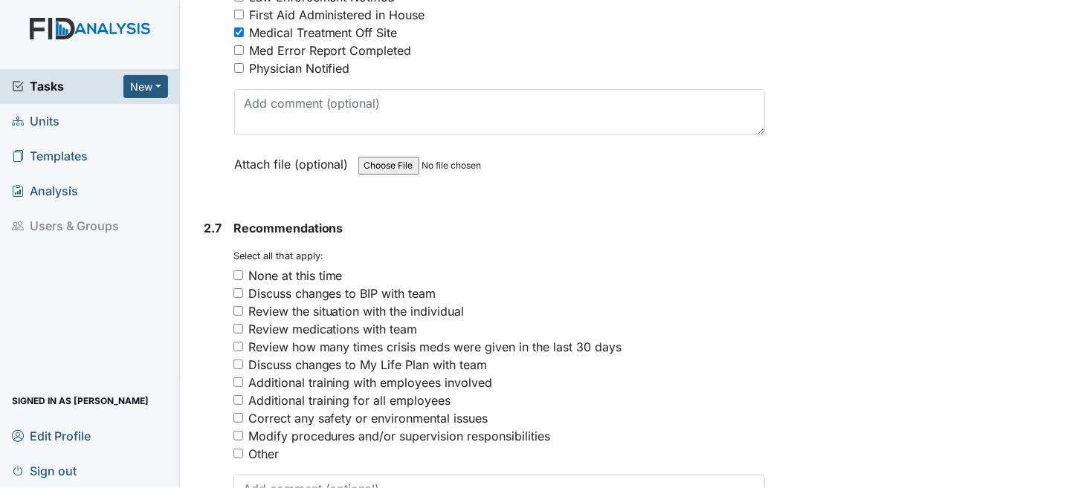
click at [238, 288] on input "Discuss changes to BIP with team" at bounding box center [238, 293] width 10 height 10
checkbox input "true"
click at [236, 306] on input "Review the situation with the individual" at bounding box center [238, 311] width 10 height 10
checkbox input "true"
click at [236, 324] on input "Review medications with team" at bounding box center [238, 329] width 10 height 10
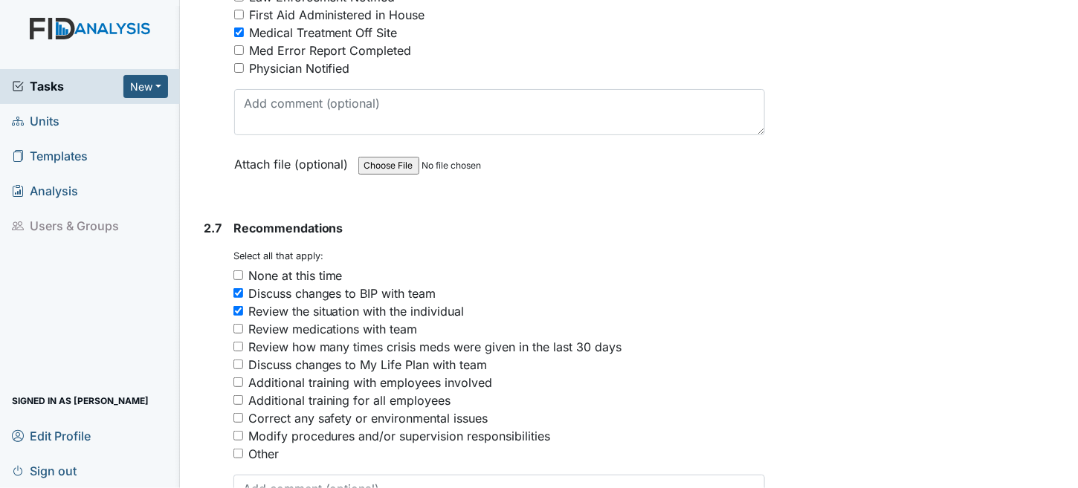
checkbox input "true"
click at [234, 342] on input "Review how many times crisis meds were given in the last 30 days" at bounding box center [238, 347] width 10 height 10
checkbox input "true"
click at [236, 378] on input "Additional training with employees involved" at bounding box center [238, 383] width 10 height 10
checkbox input "true"
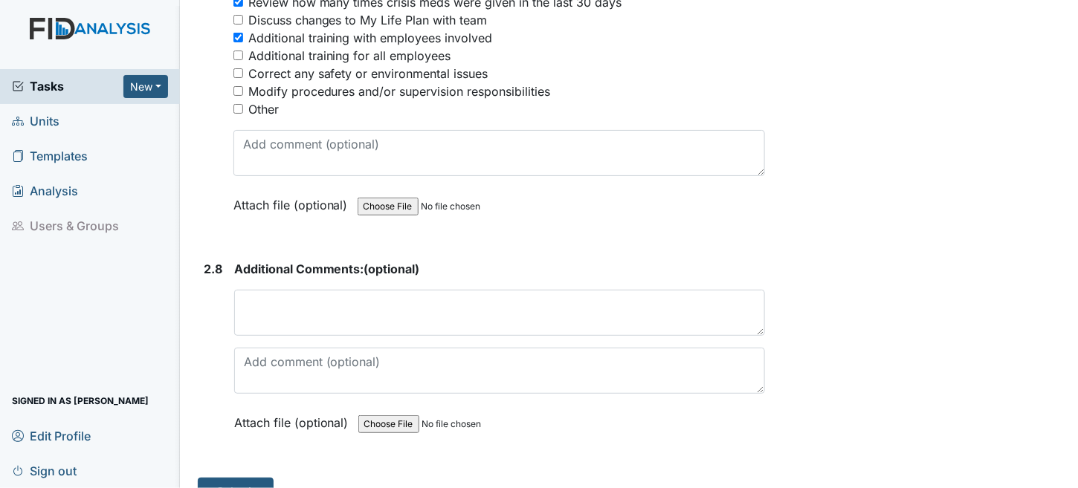
scroll to position [4222, 0]
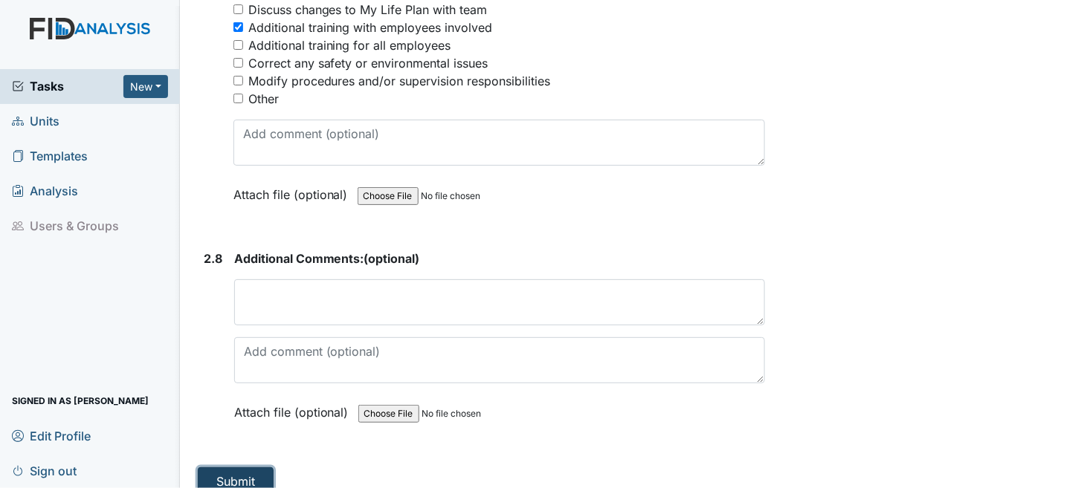
click at [240, 468] on button "Submit" at bounding box center [236, 482] width 76 height 28
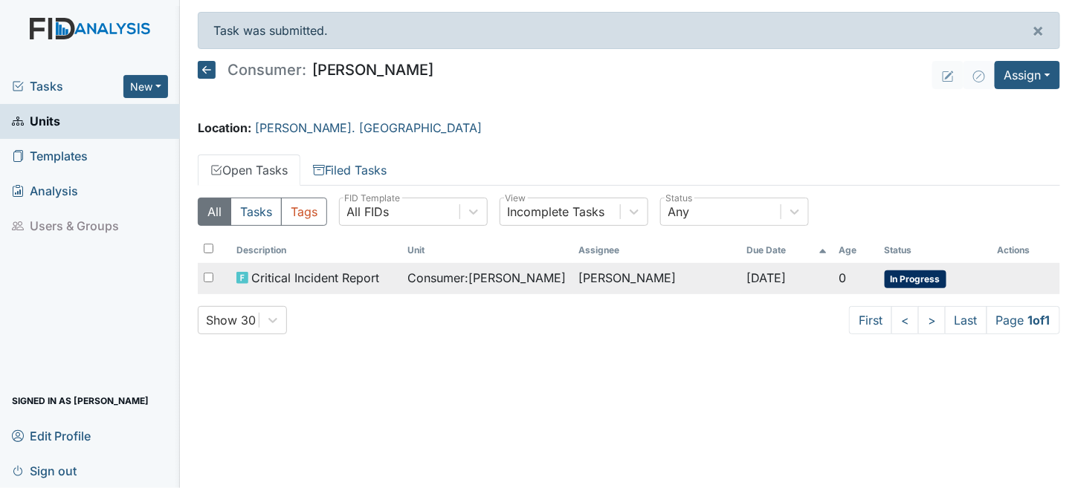
click at [302, 278] on span "Critical Incident Report" at bounding box center [315, 278] width 128 height 18
